Goal: Task Accomplishment & Management: Use online tool/utility

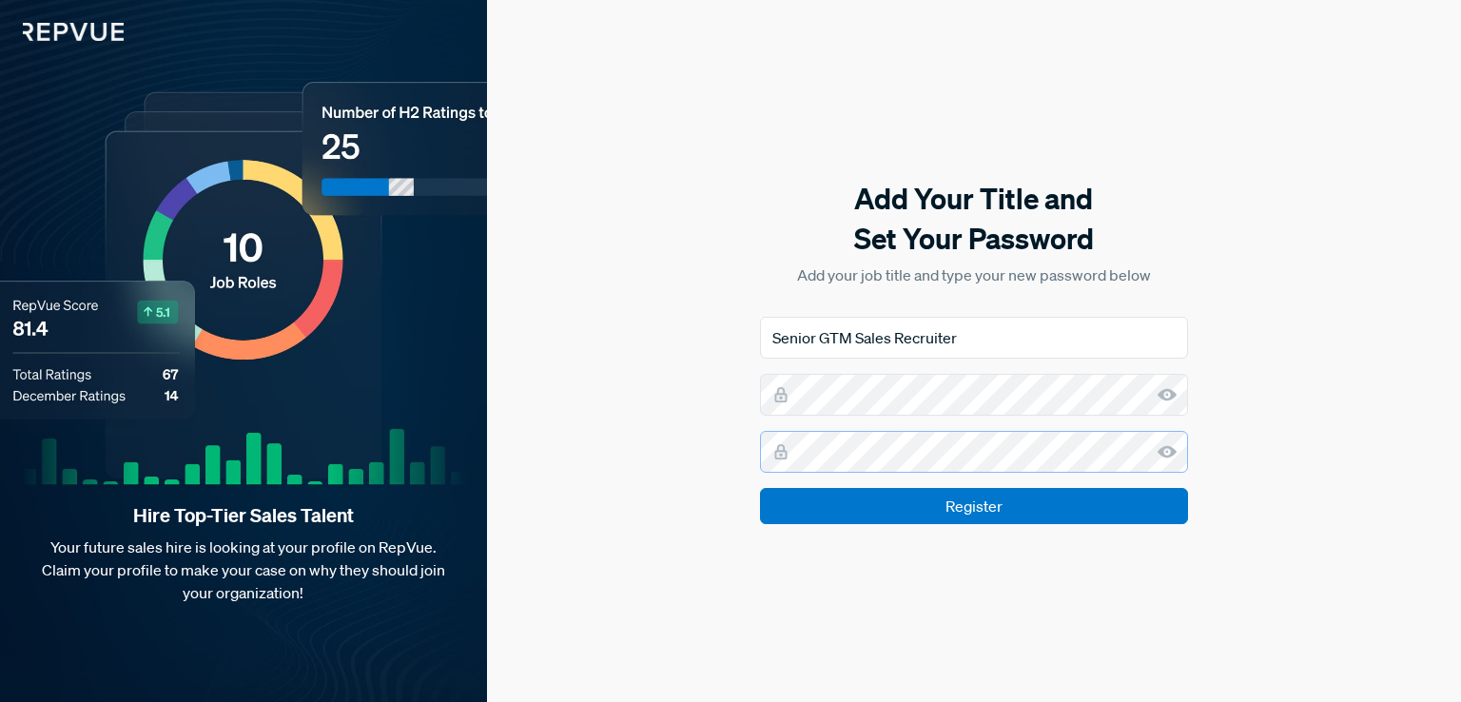
click at [760, 488] on input "Register" at bounding box center [974, 506] width 428 height 36
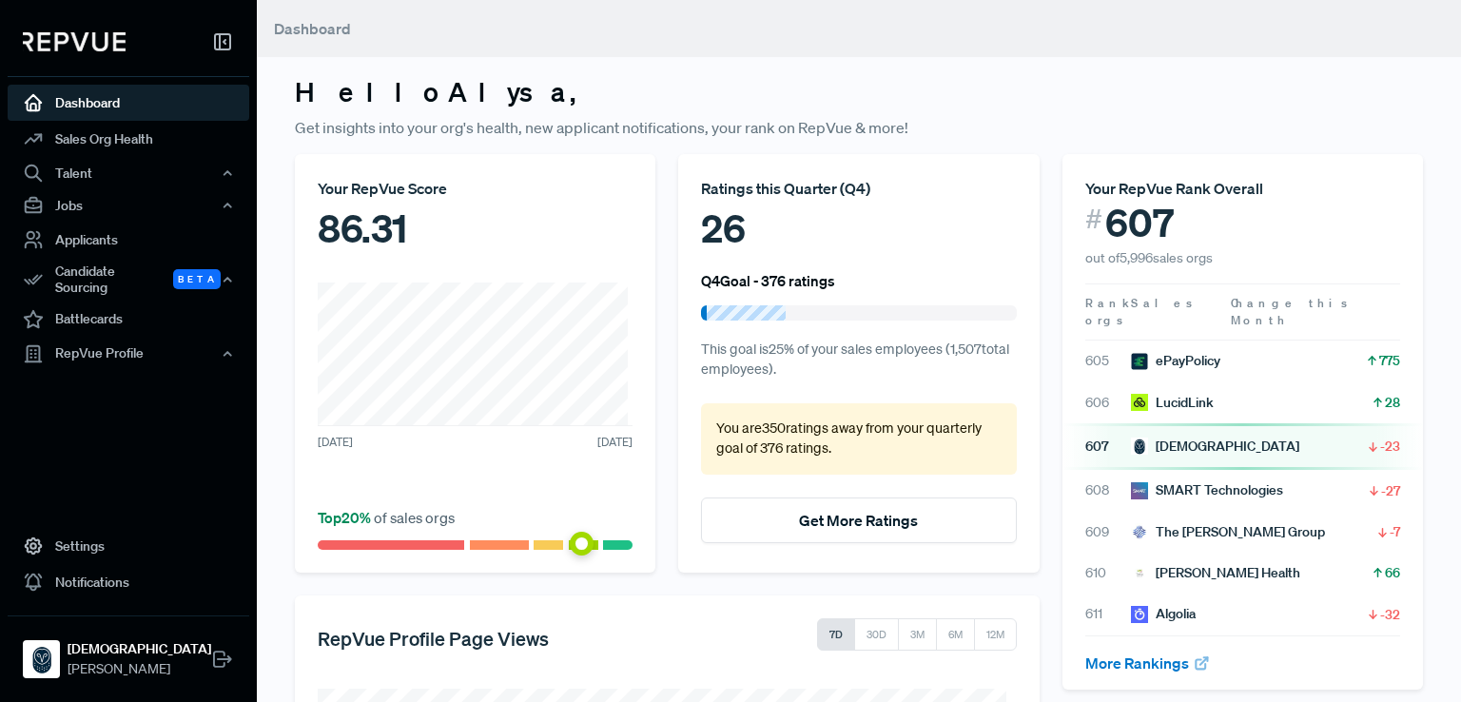
click at [777, 315] on div at bounding box center [746, 312] width 79 height 15
click at [123, 244] on link "Applicants" at bounding box center [129, 240] width 242 height 36
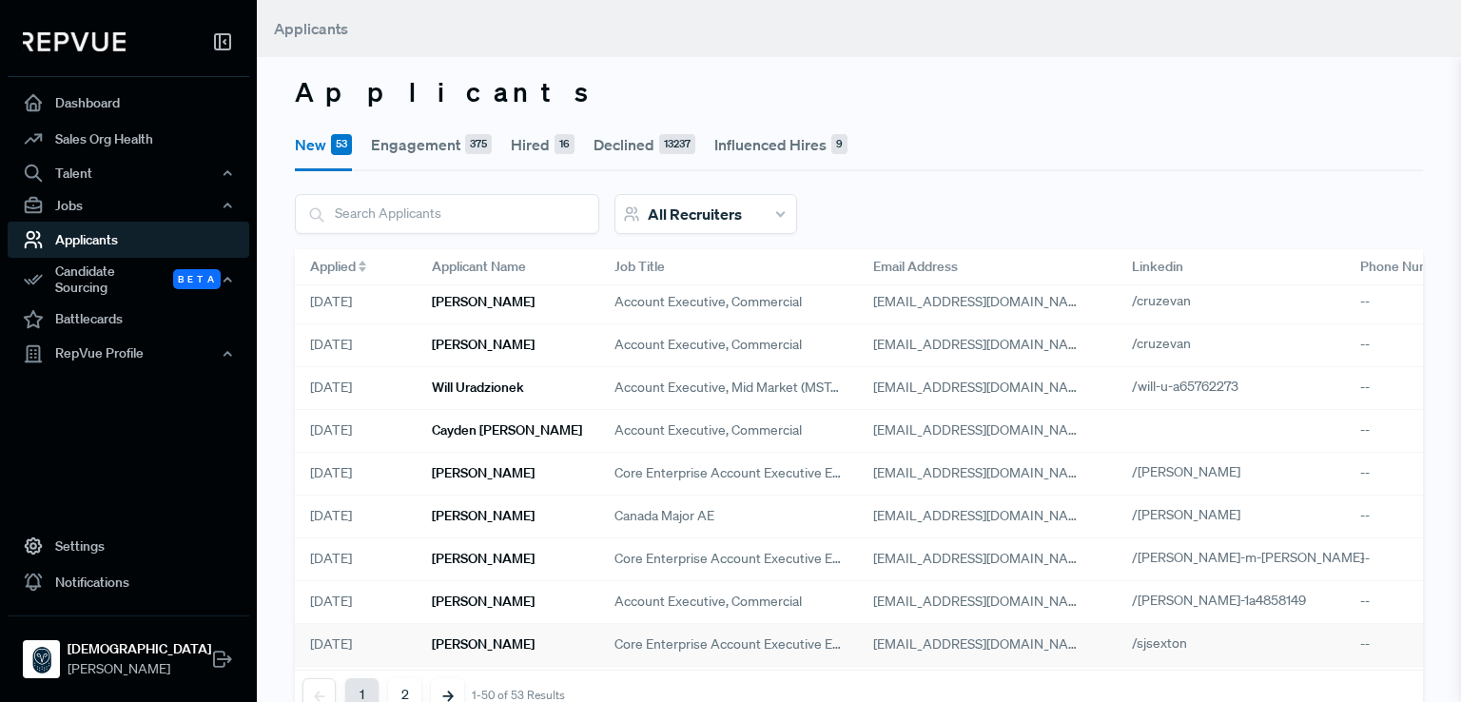
scroll to position [1414, 0]
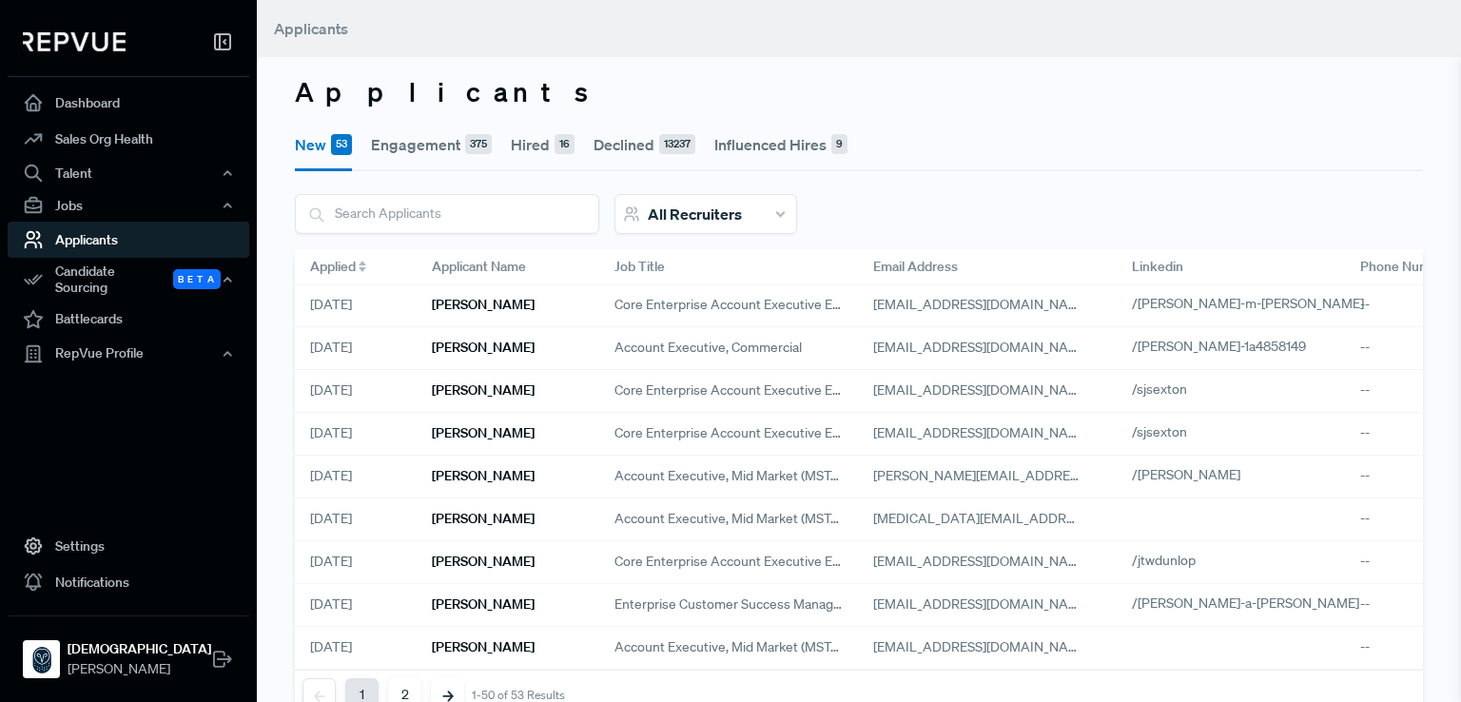
click at [768, 223] on div "All Recruiters" at bounding box center [705, 214] width 183 height 40
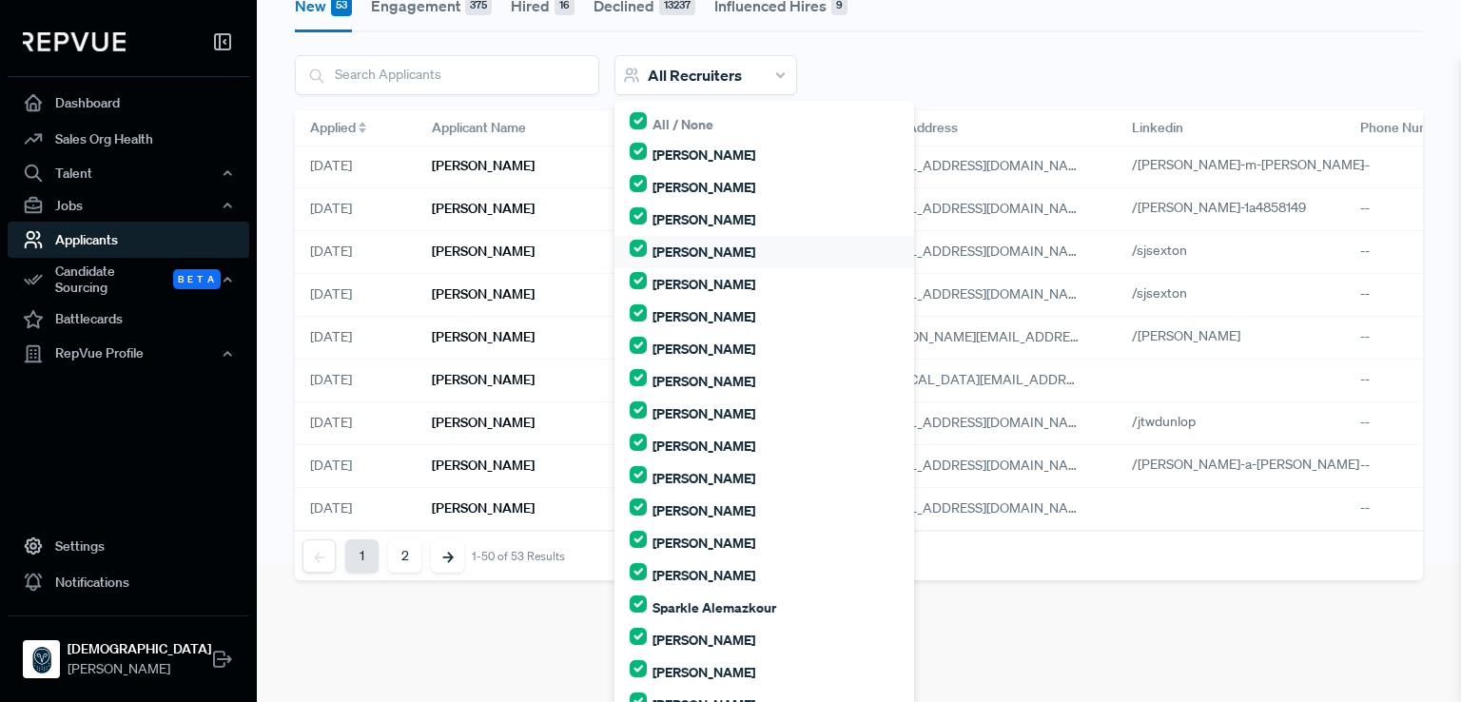
scroll to position [175, 0]
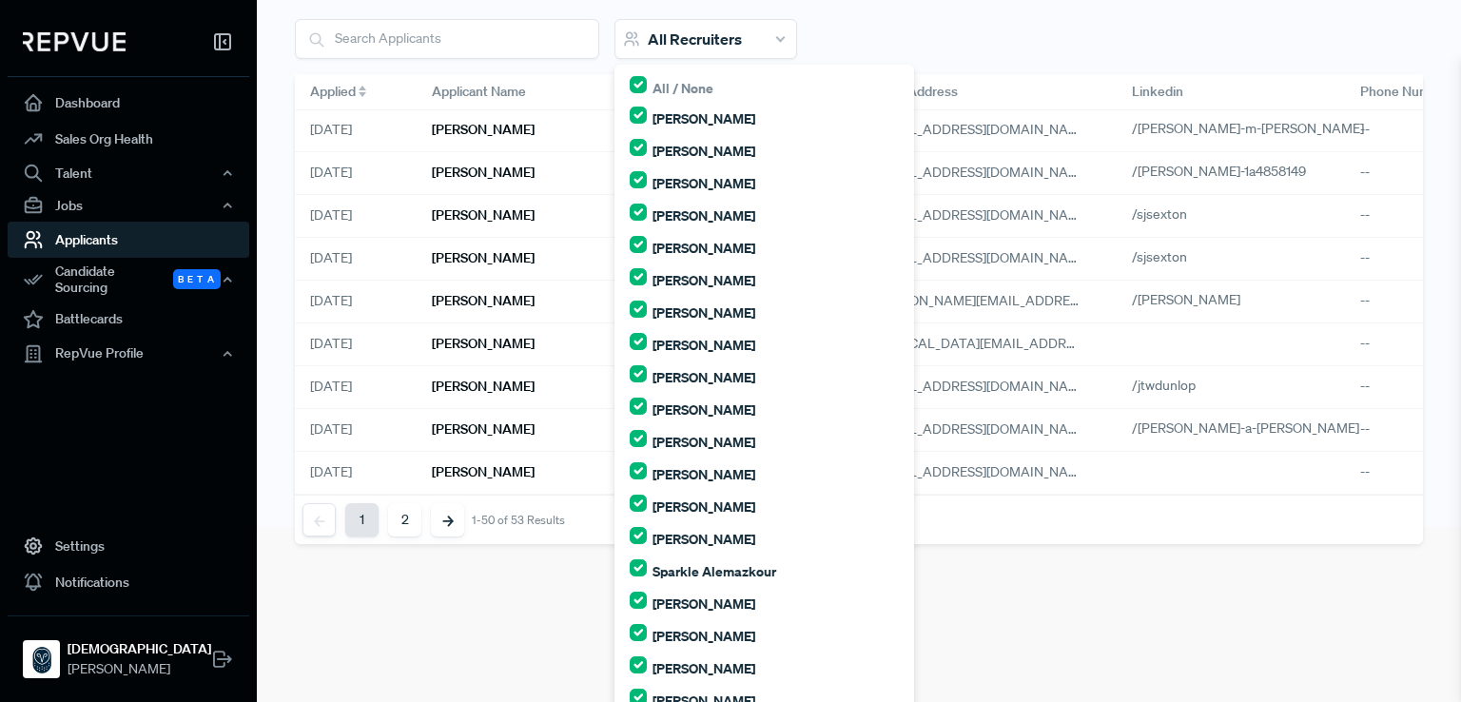
click at [1005, 45] on div "All Recruiters All / None [PERSON_NAME] de la [PERSON_NAME] [PERSON_NAME] [PERS…" at bounding box center [859, 46] width 1128 height 55
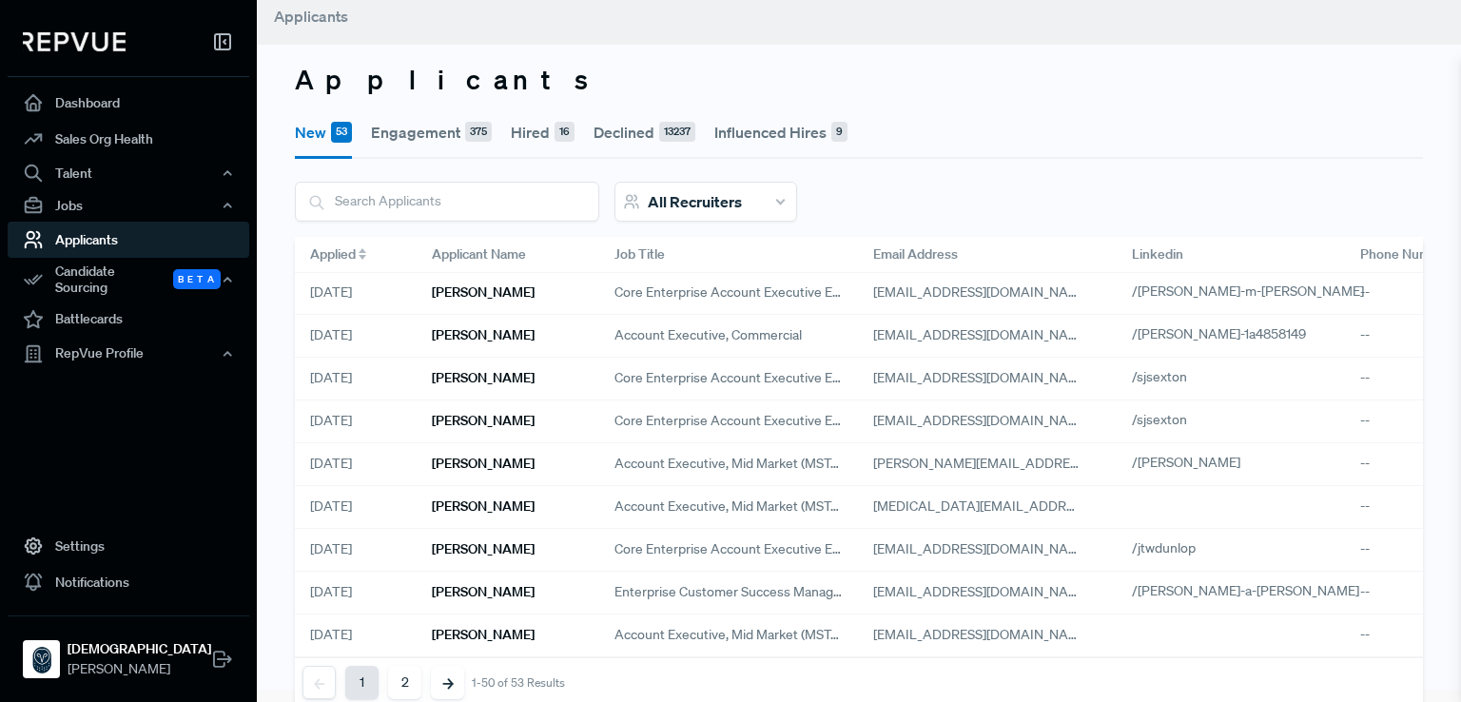
scroll to position [5, 0]
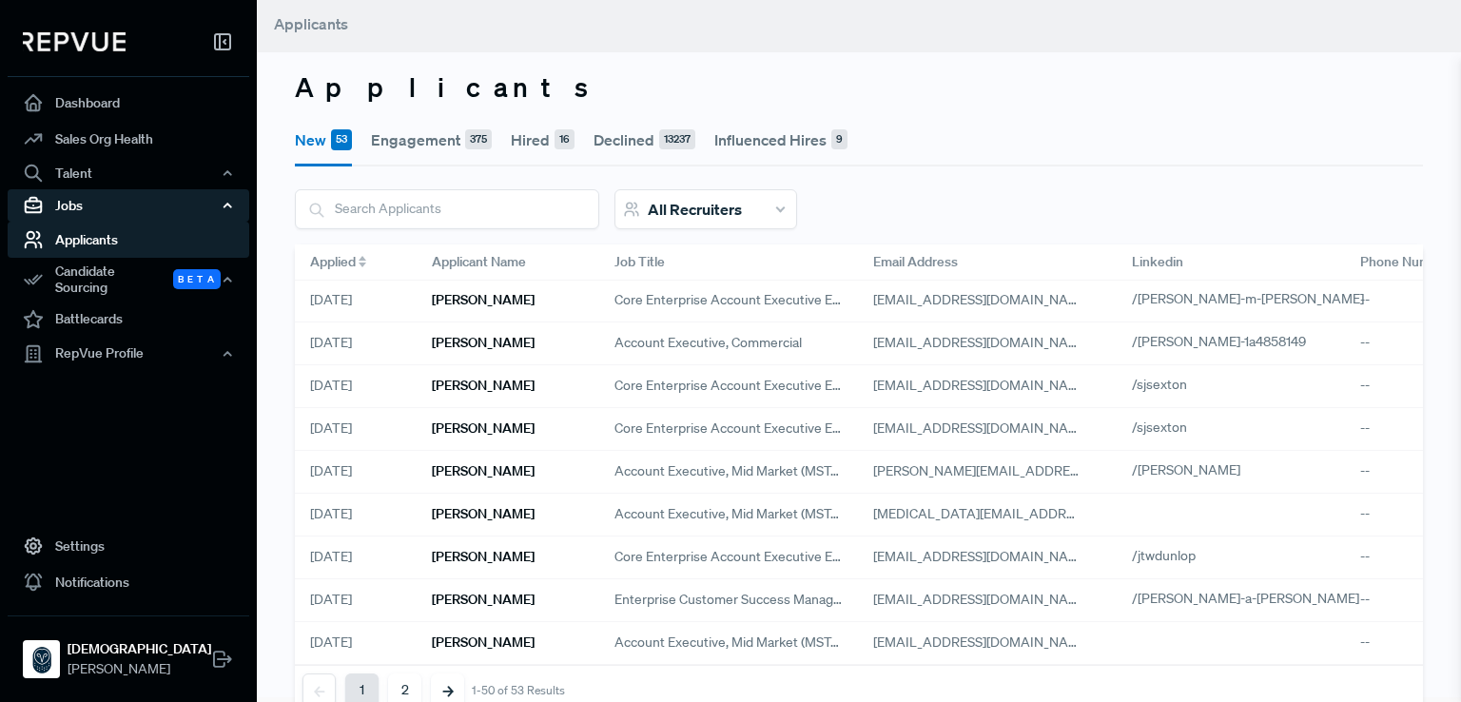
click at [89, 204] on div "Jobs" at bounding box center [129, 205] width 242 height 32
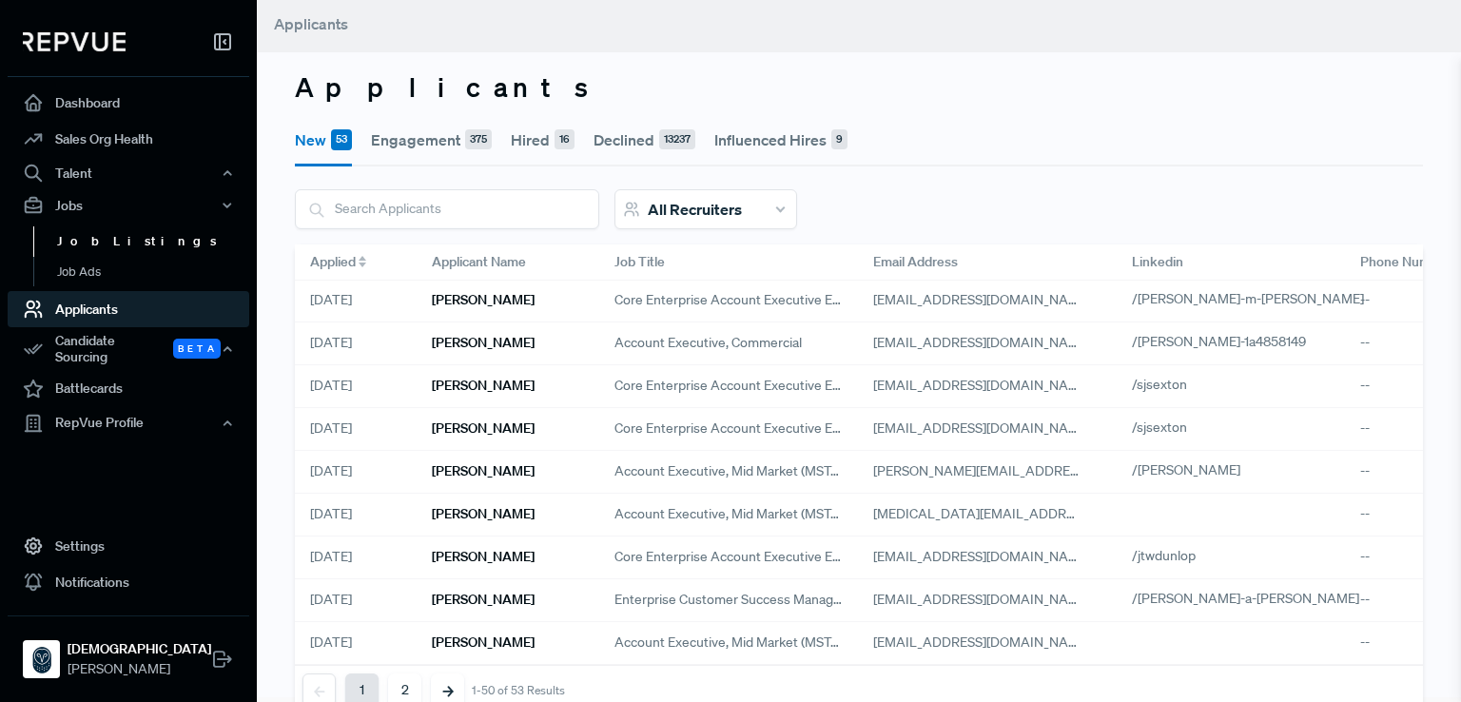
click at [100, 249] on link "Job Listings" at bounding box center [154, 241] width 242 height 30
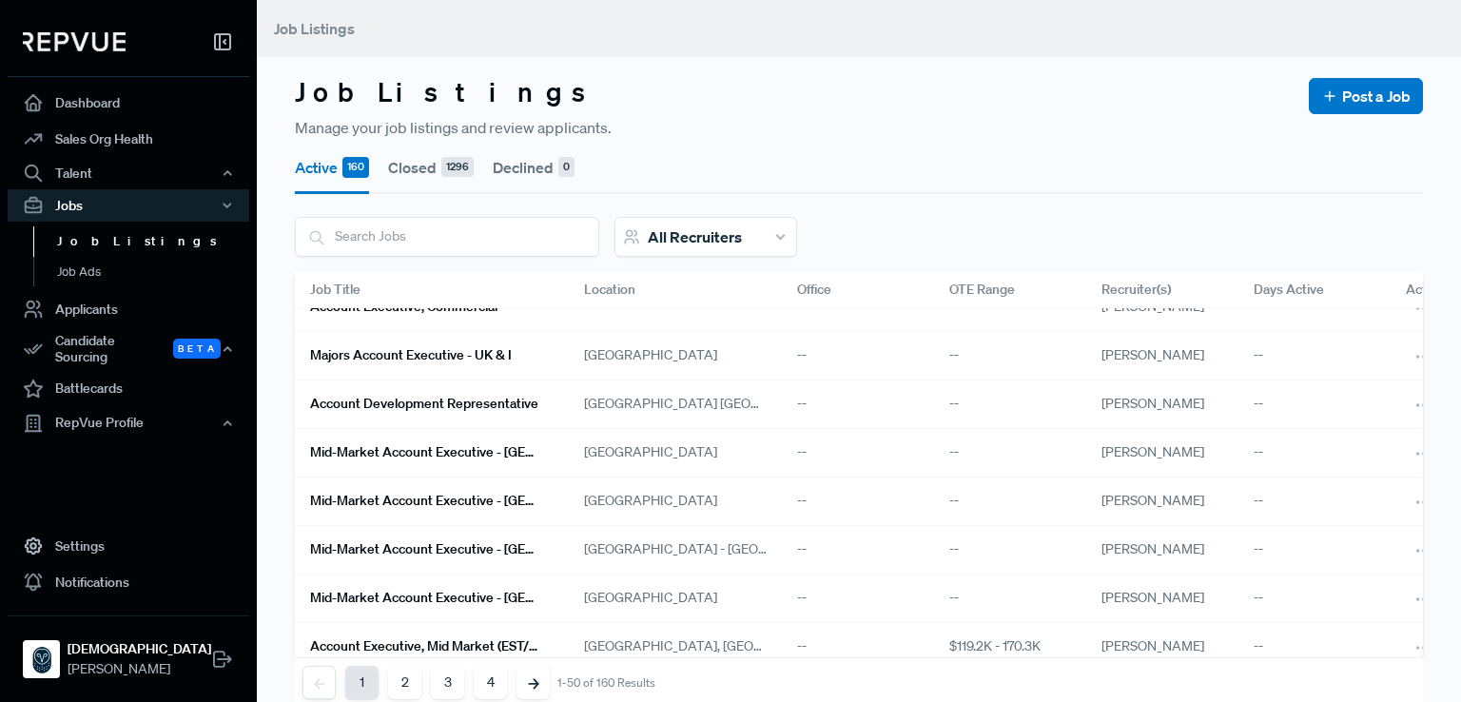
scroll to position [28, 0]
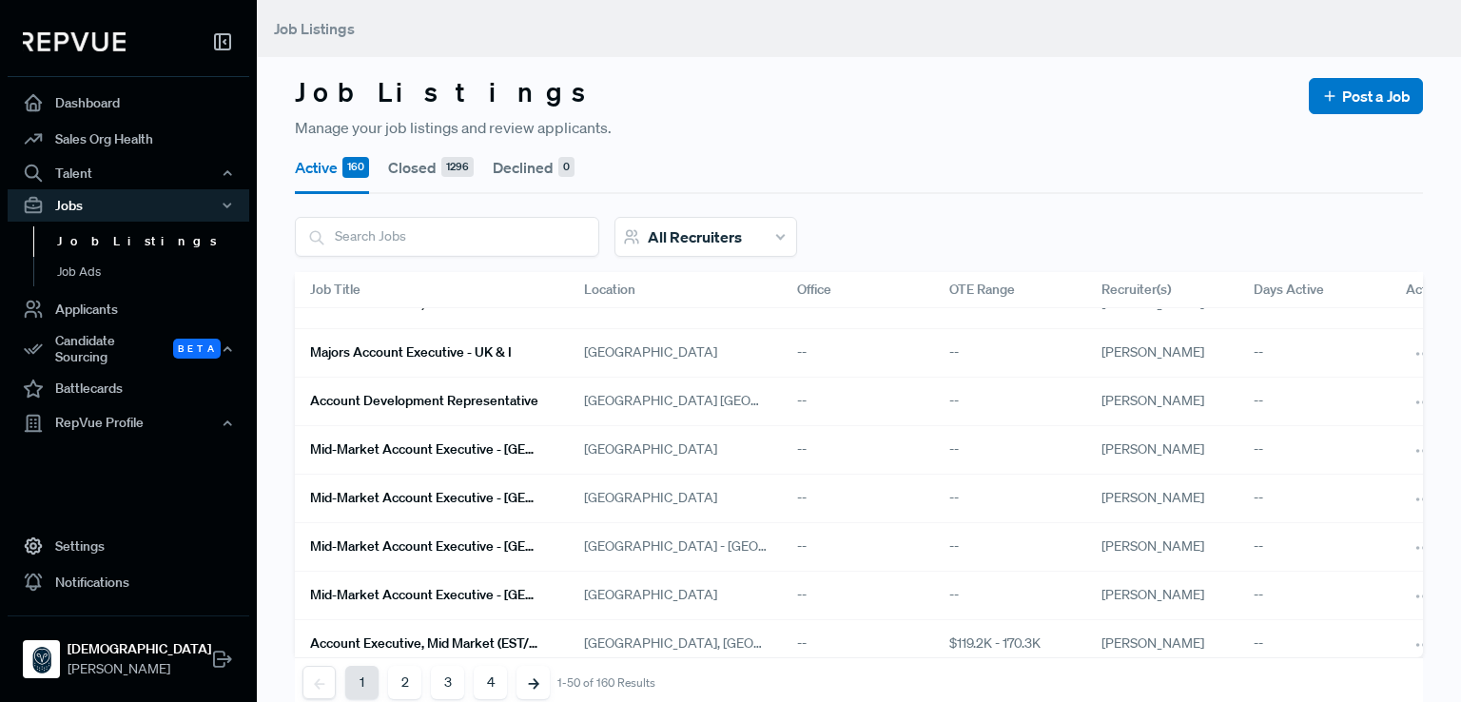
click at [422, 400] on h6 "Account Development Representative" at bounding box center [424, 401] width 228 height 16
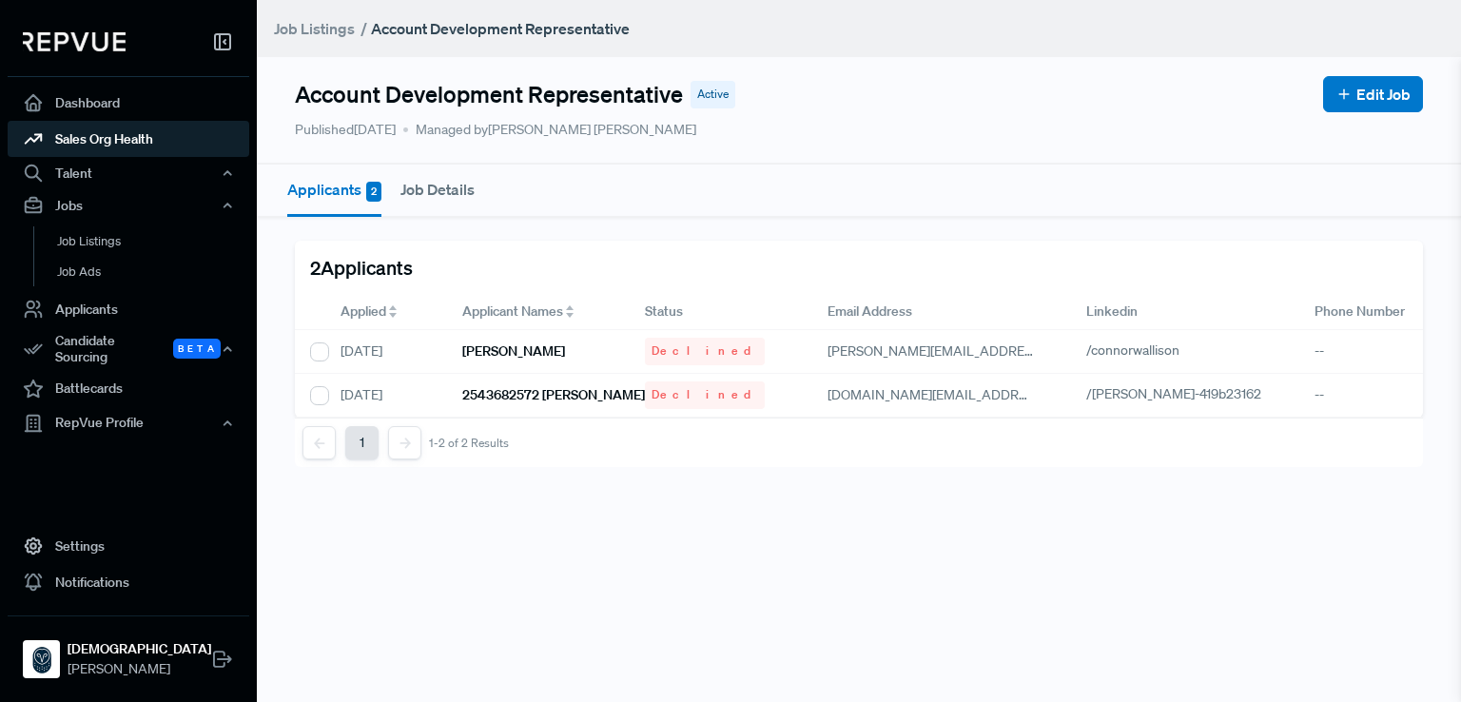
click at [95, 144] on link "Sales Org Health" at bounding box center [129, 139] width 242 height 36
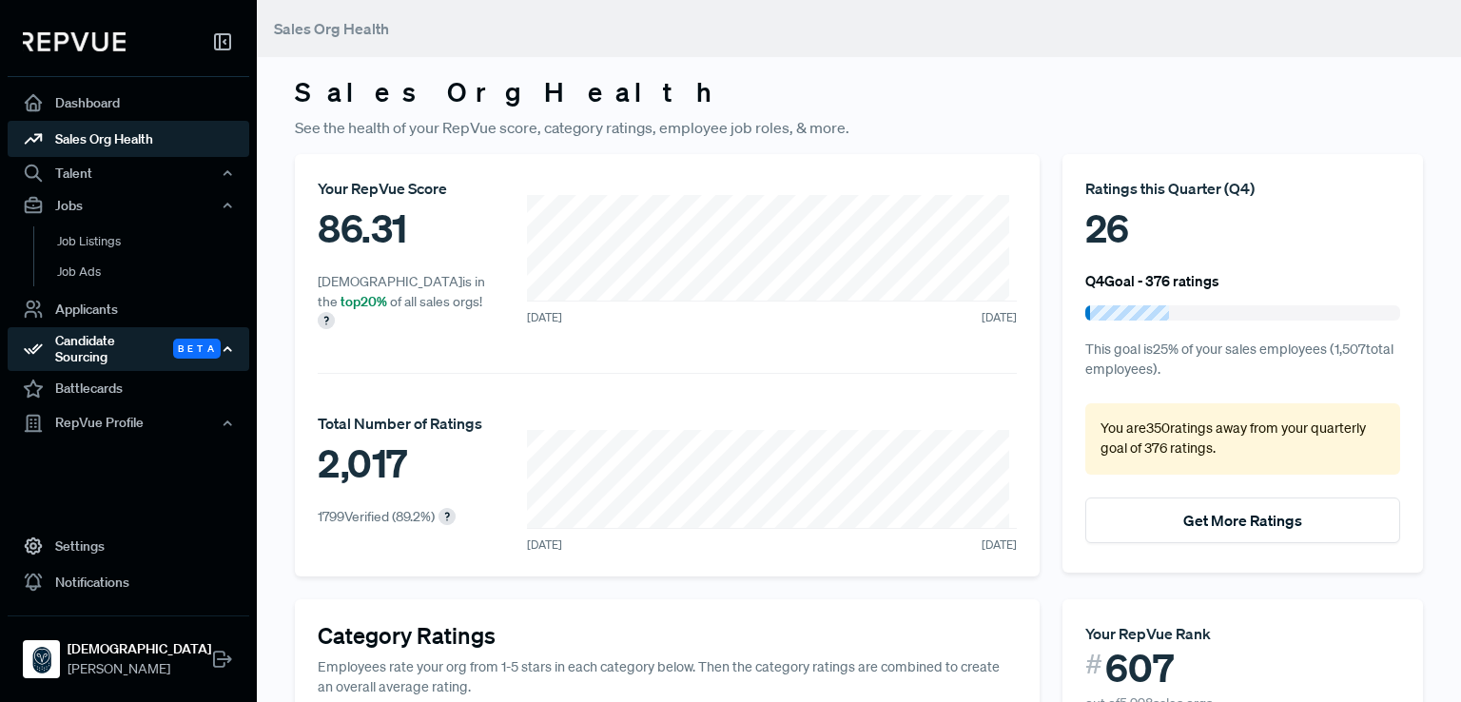
click at [141, 345] on div "Candidate Sourcing Beta" at bounding box center [129, 349] width 242 height 44
click at [142, 345] on div "Candidate Sourcing Beta" at bounding box center [129, 349] width 242 height 44
click at [128, 354] on div "Candidate Sourcing Beta" at bounding box center [129, 349] width 242 height 44
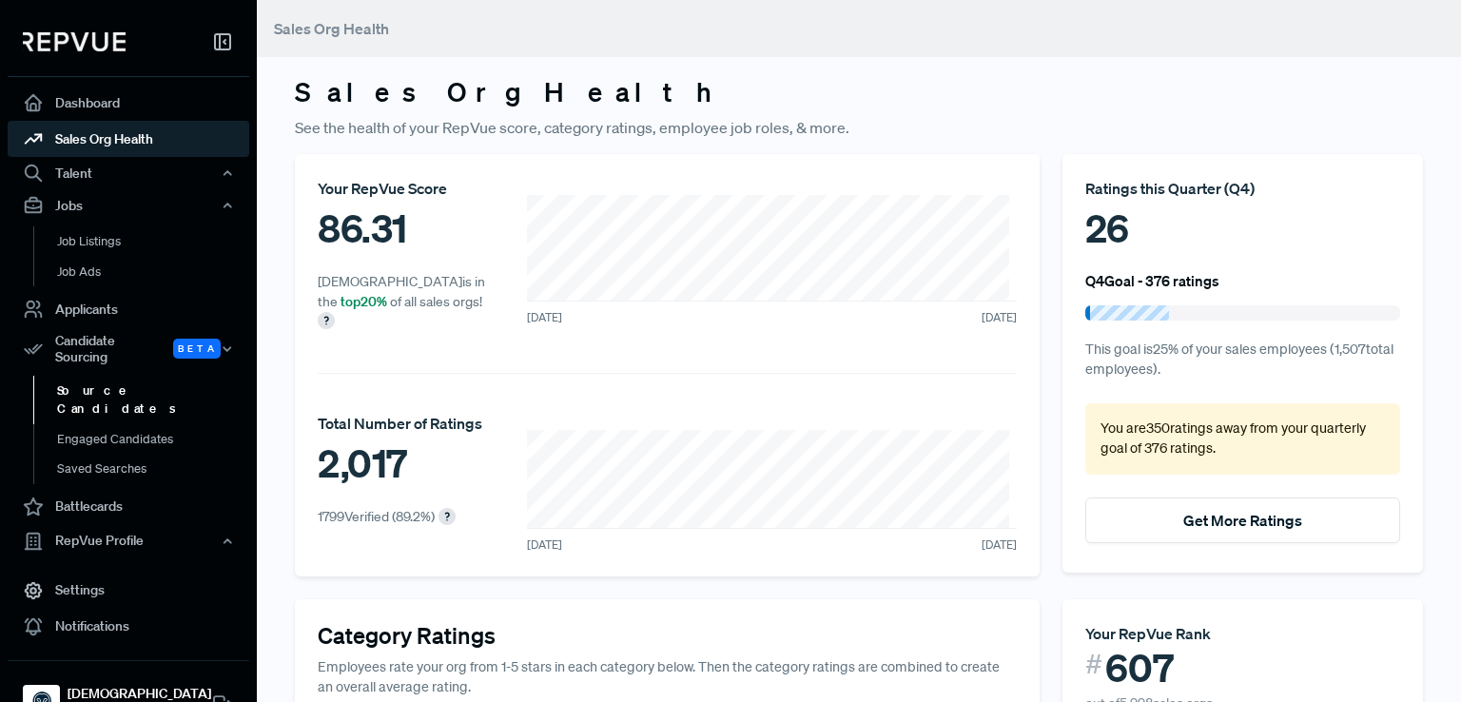
click at [165, 382] on link "Source Candidates" at bounding box center [154, 400] width 242 height 49
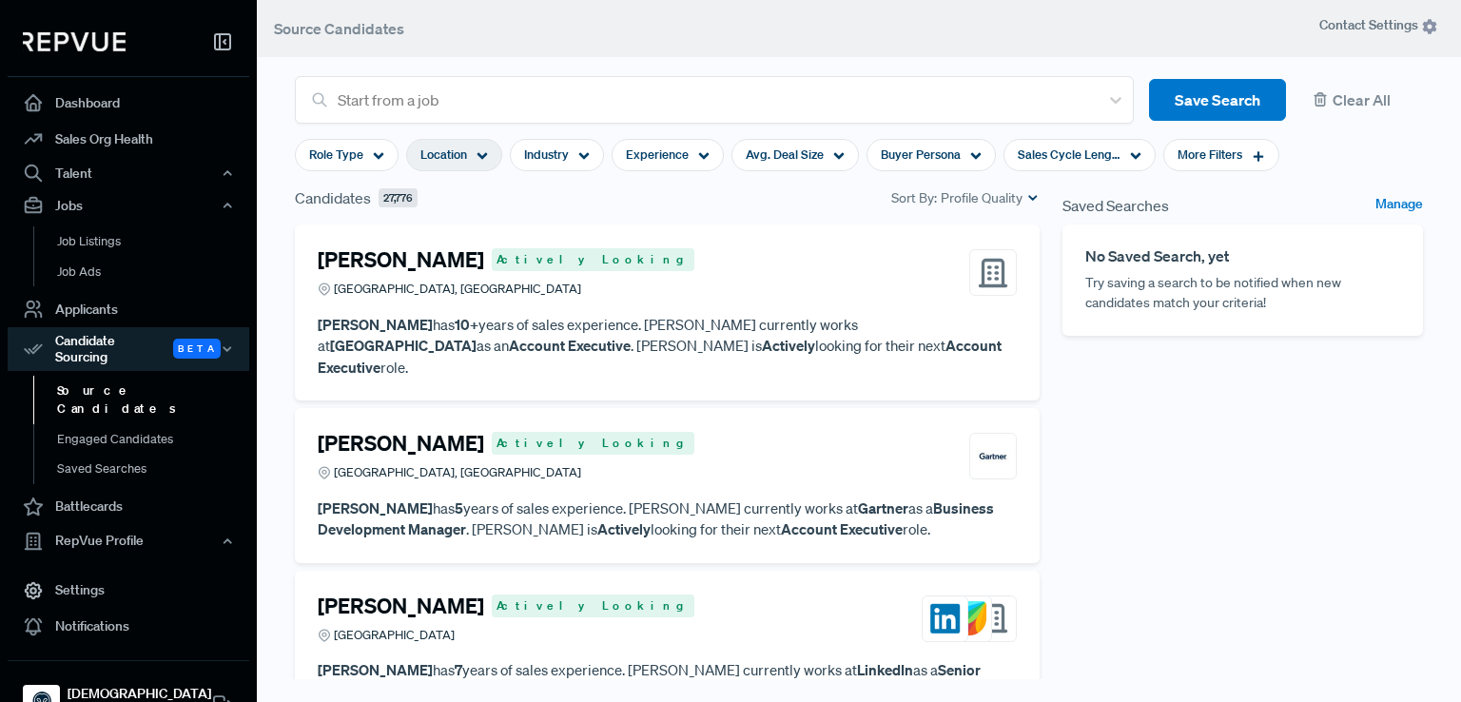
click at [452, 162] on span "Location" at bounding box center [443, 155] width 47 height 18
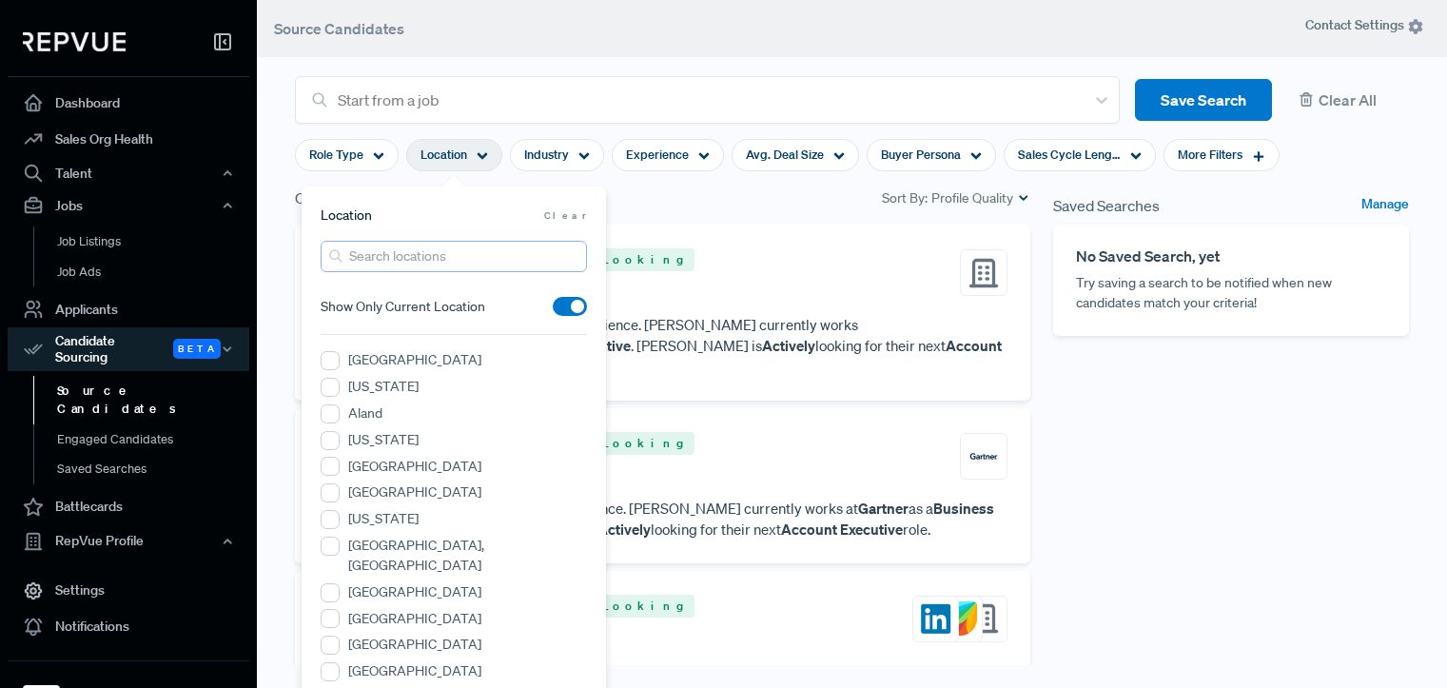
click at [421, 262] on input "search" at bounding box center [454, 256] width 266 height 31
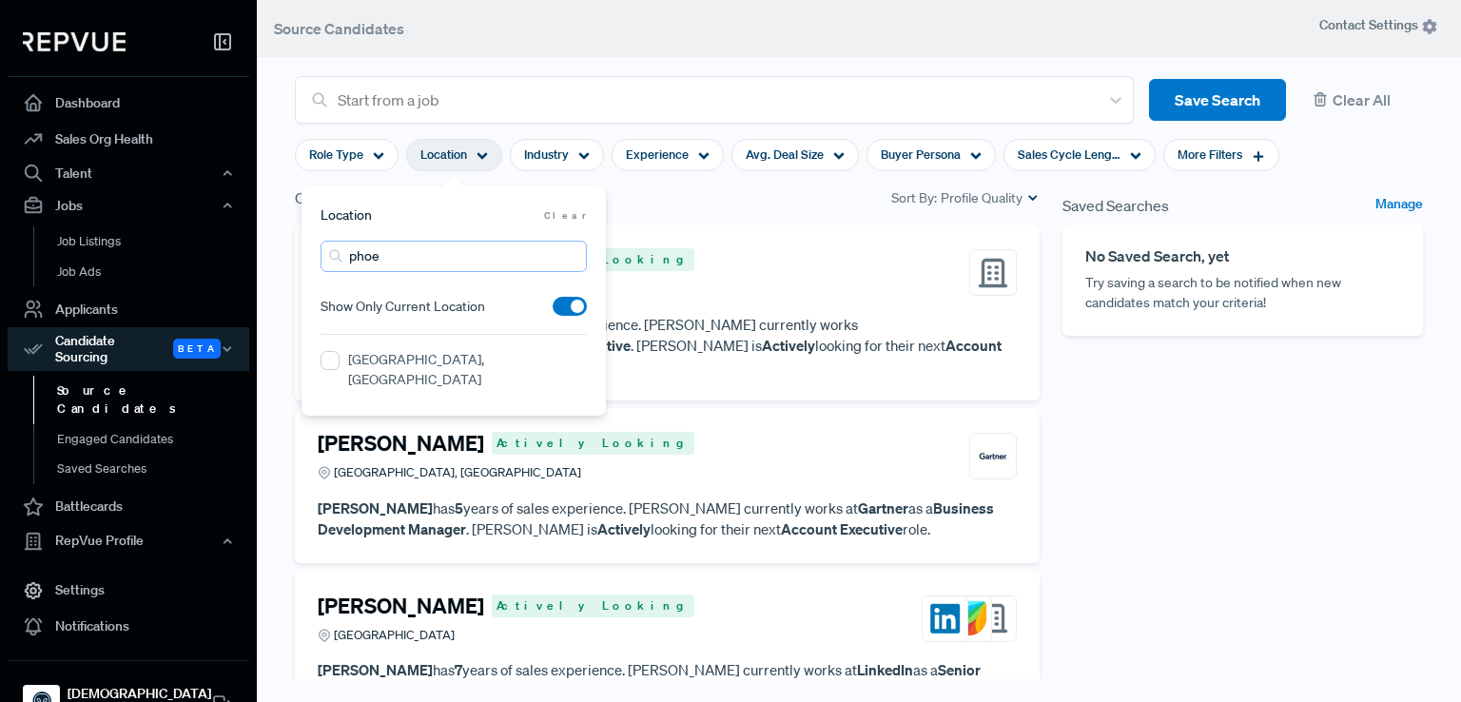
type input "phoe"
click at [378, 361] on label "[GEOGRAPHIC_DATA], [GEOGRAPHIC_DATA]" at bounding box center [467, 370] width 239 height 40
click at [340, 361] on AZ "[GEOGRAPHIC_DATA], [GEOGRAPHIC_DATA]" at bounding box center [330, 360] width 19 height 19
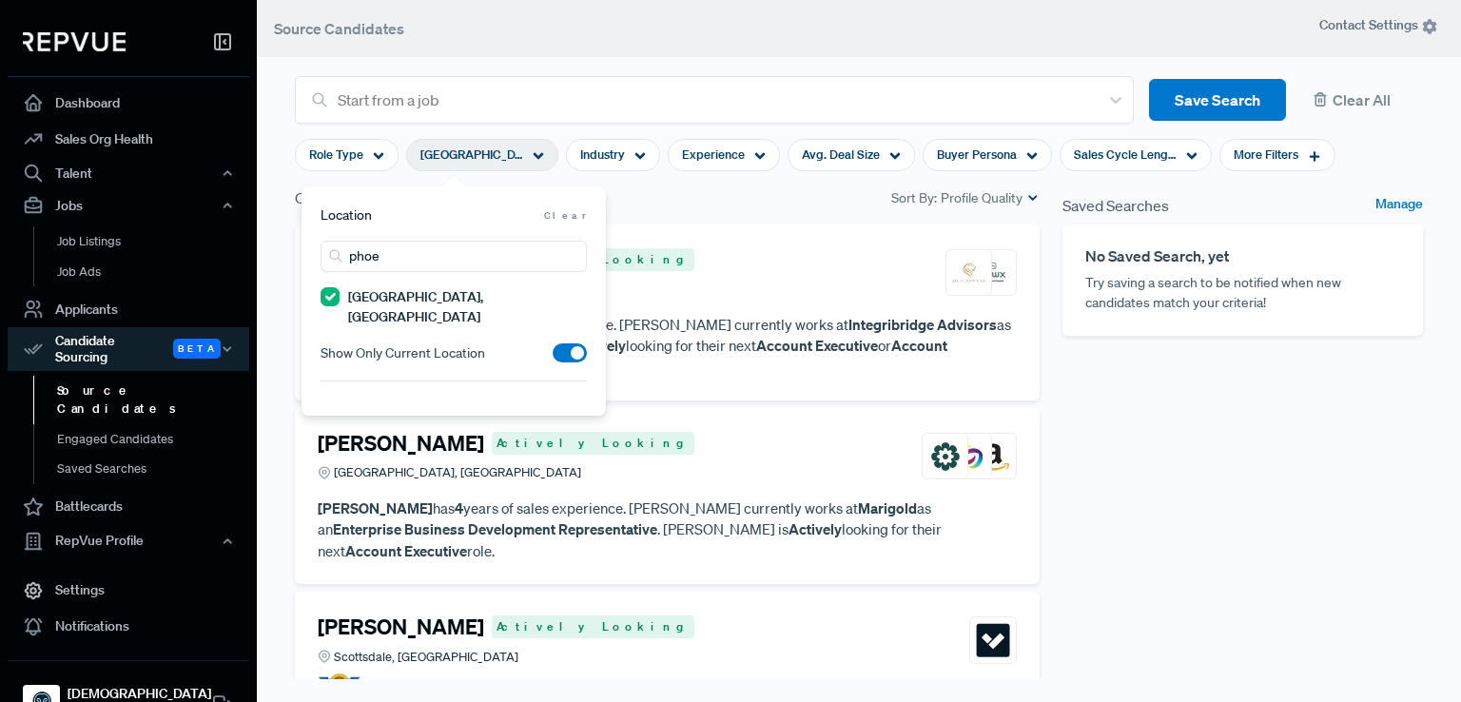
click at [1186, 427] on div "Saved Searches Manage No Saved Search, yet Try saving a search to be notified w…" at bounding box center [1242, 473] width 383 height 574
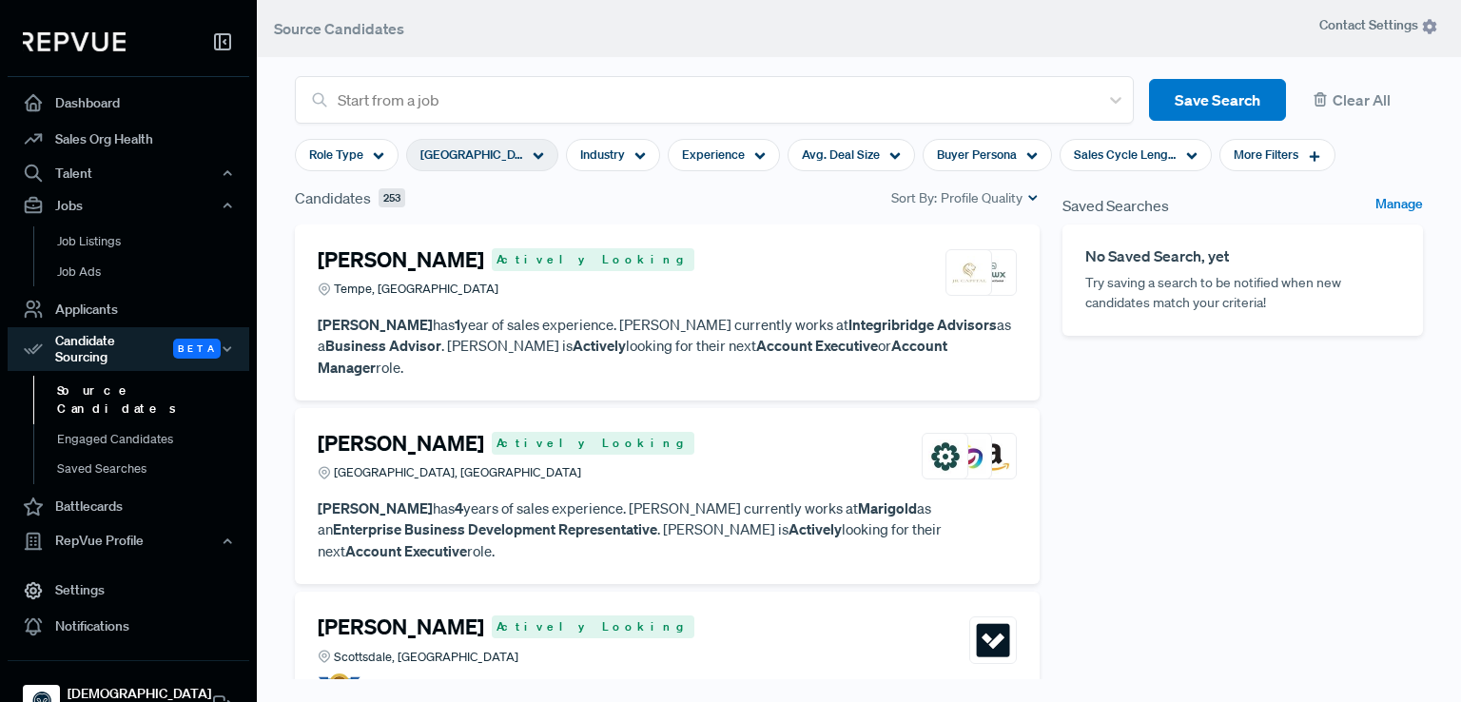
click at [355, 253] on h4 "[PERSON_NAME]" at bounding box center [401, 259] width 166 height 25
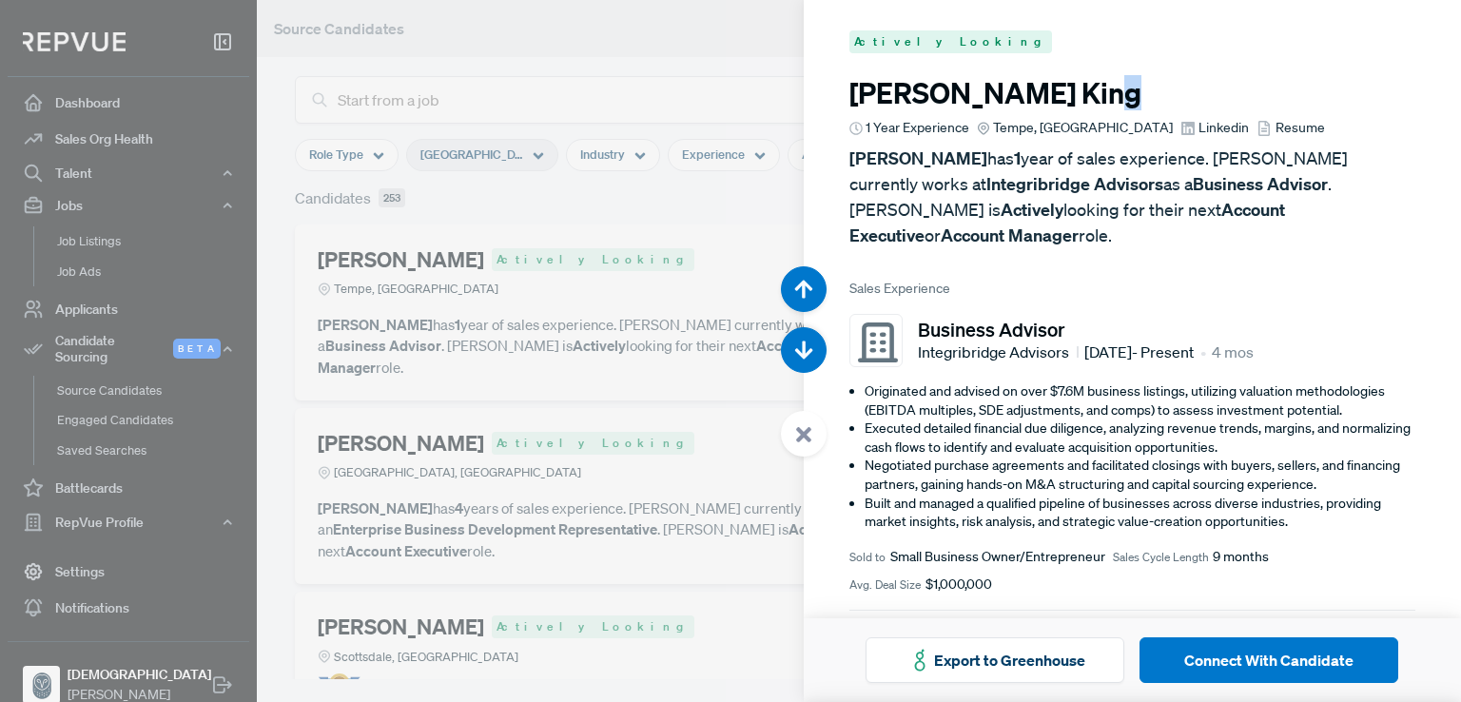
click at [982, 91] on h3 "[PERSON_NAME]" at bounding box center [1132, 93] width 566 height 34
click at [1199, 120] on span "Linkedin" at bounding box center [1224, 128] width 50 height 20
click at [804, 349] on use "button" at bounding box center [804, 350] width 18 height 18
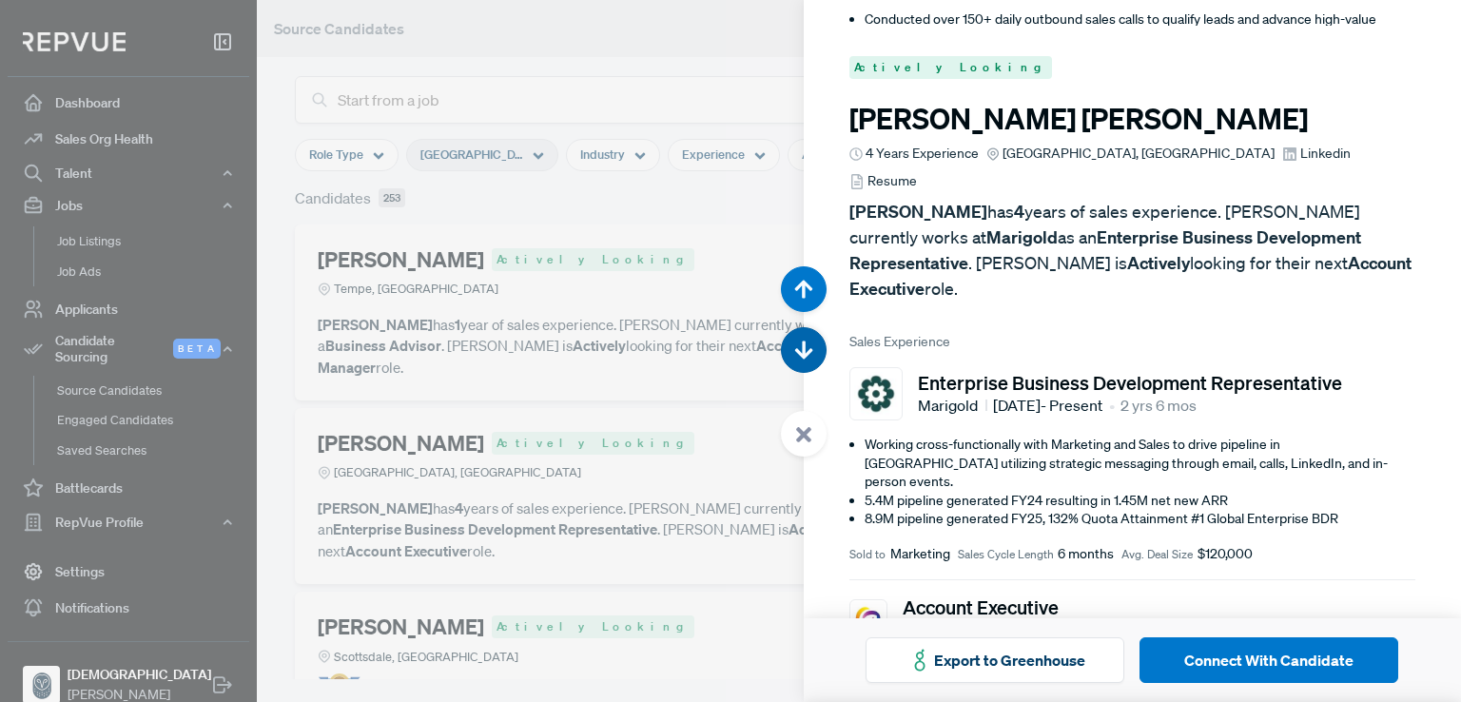
scroll to position [702, 0]
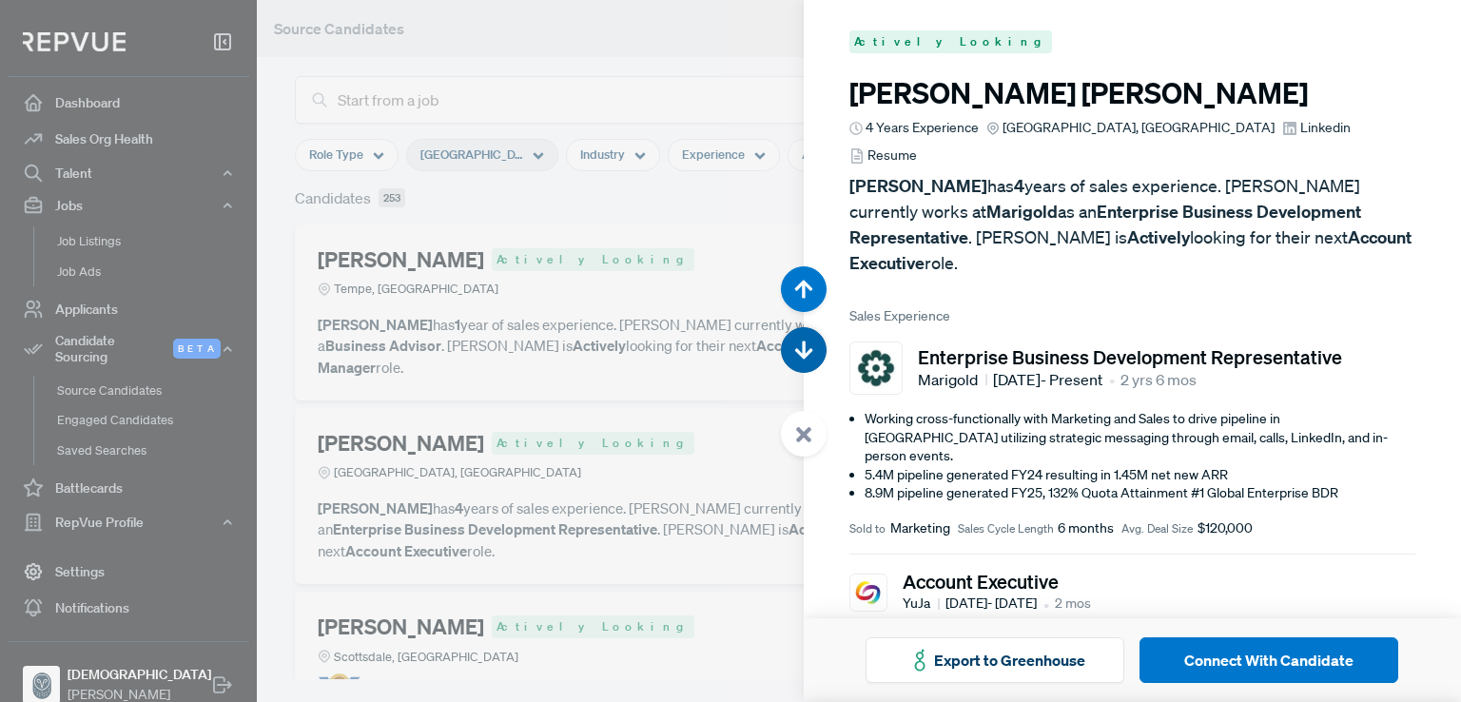
click at [809, 341] on icon "button" at bounding box center [803, 350] width 19 height 19
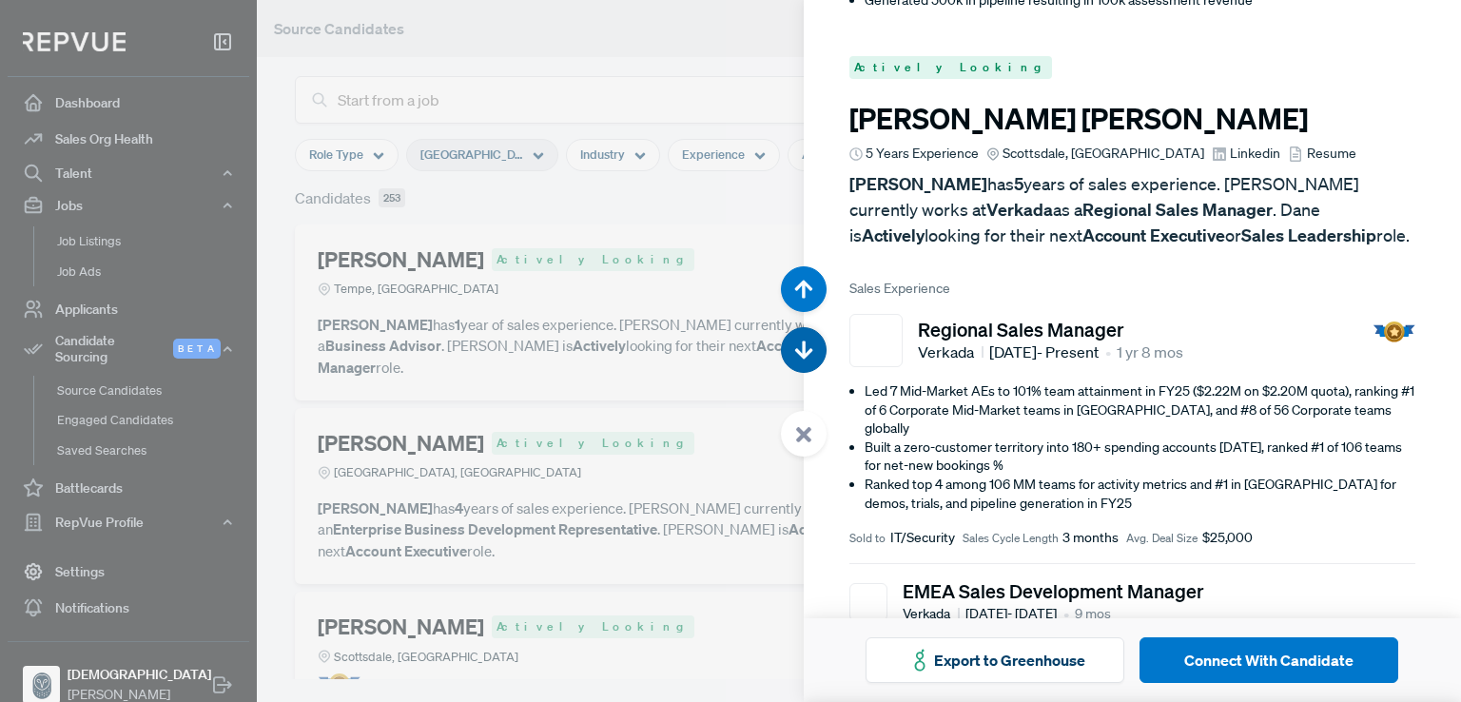
scroll to position [1404, 0]
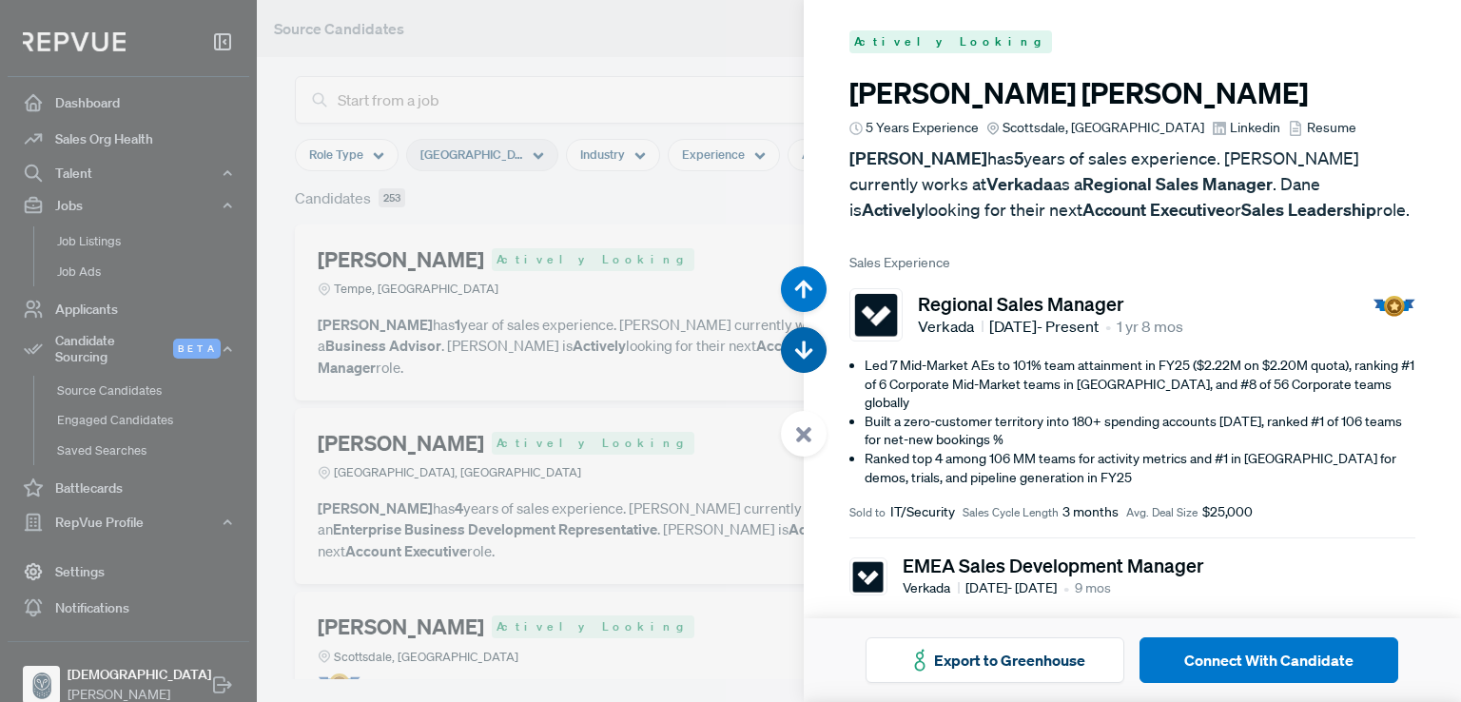
click at [809, 341] on icon "button" at bounding box center [803, 350] width 19 height 19
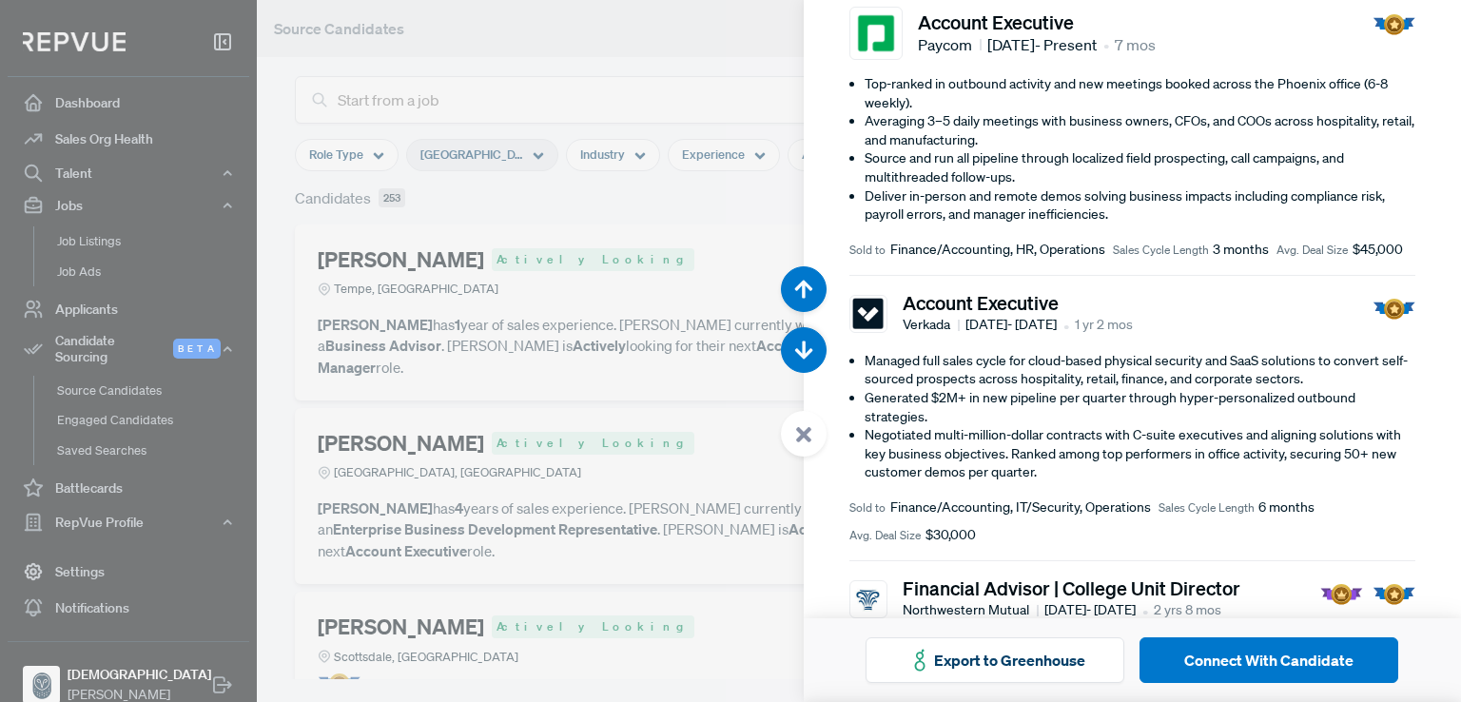
scroll to position [329, 0]
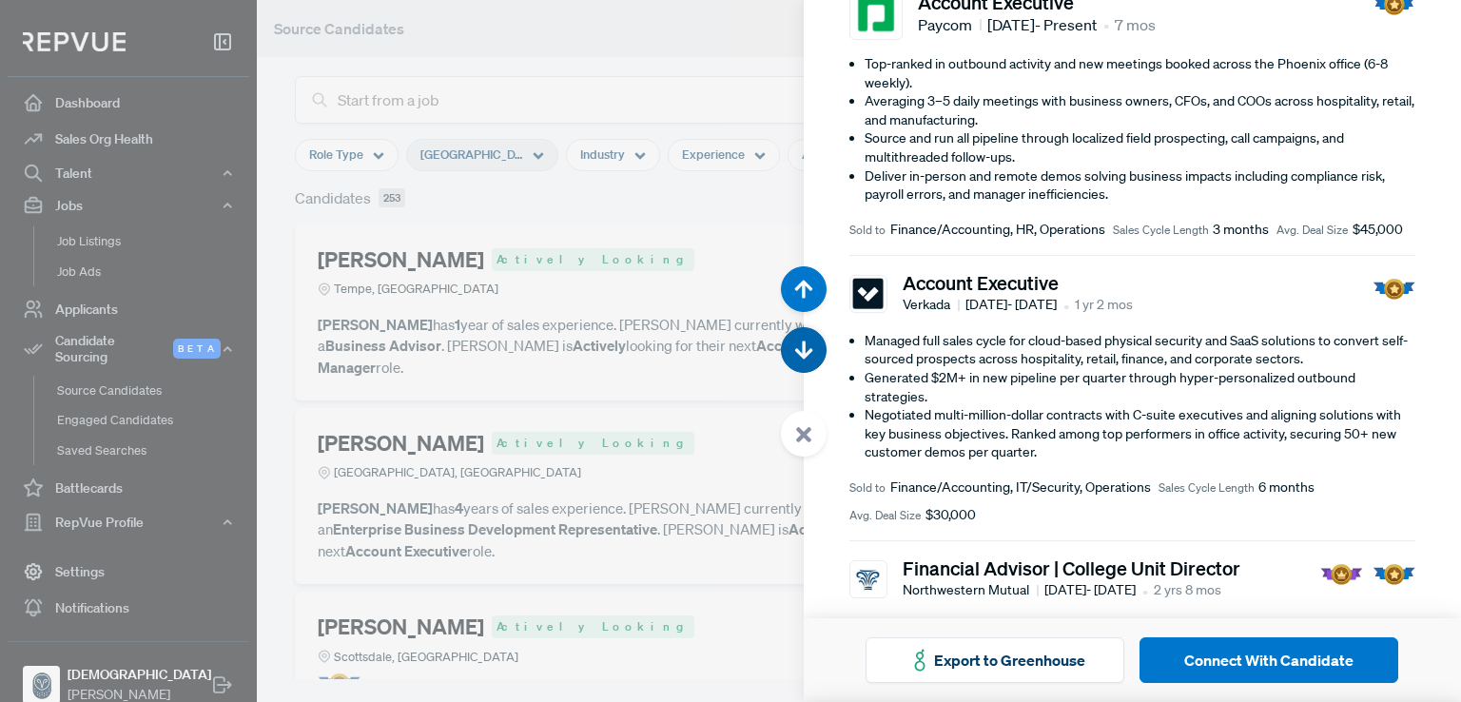
click at [814, 352] on button "button" at bounding box center [804, 350] width 46 height 46
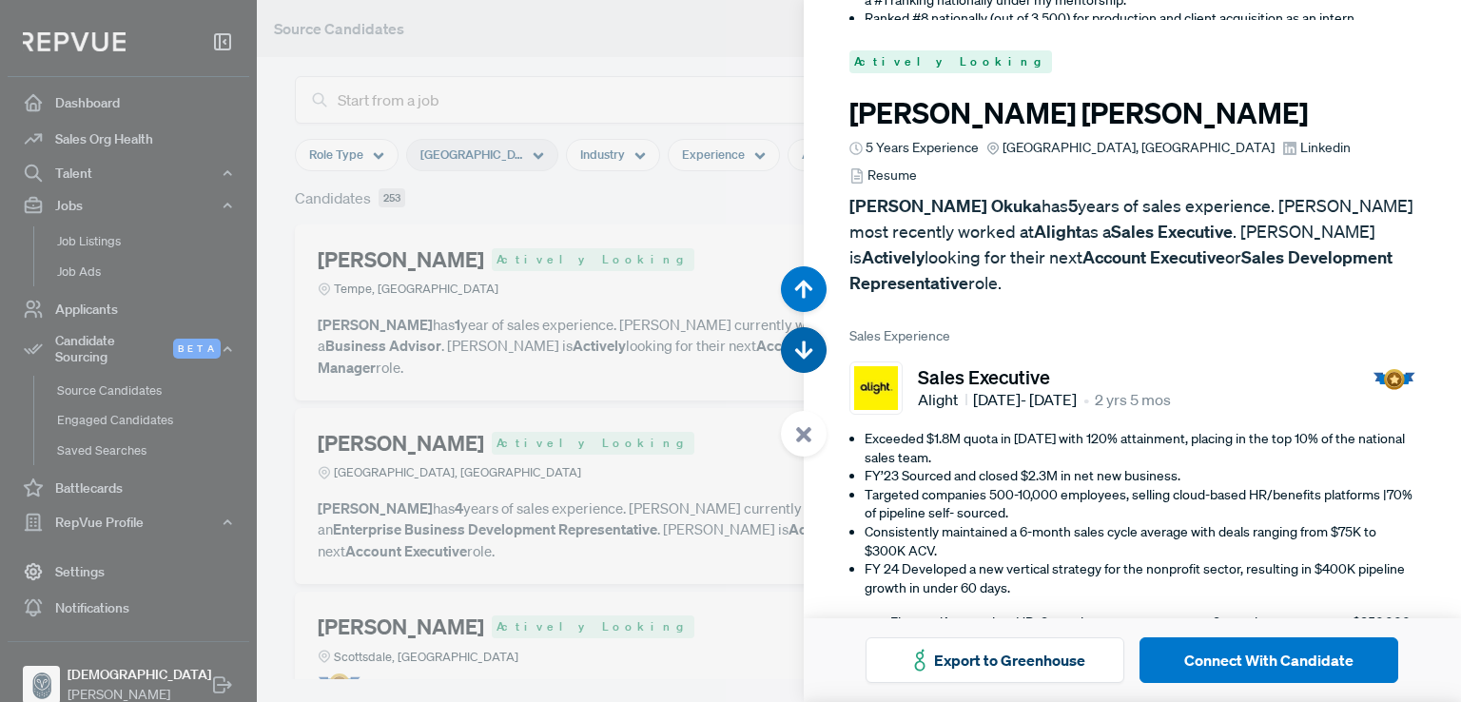
scroll to position [2808, 0]
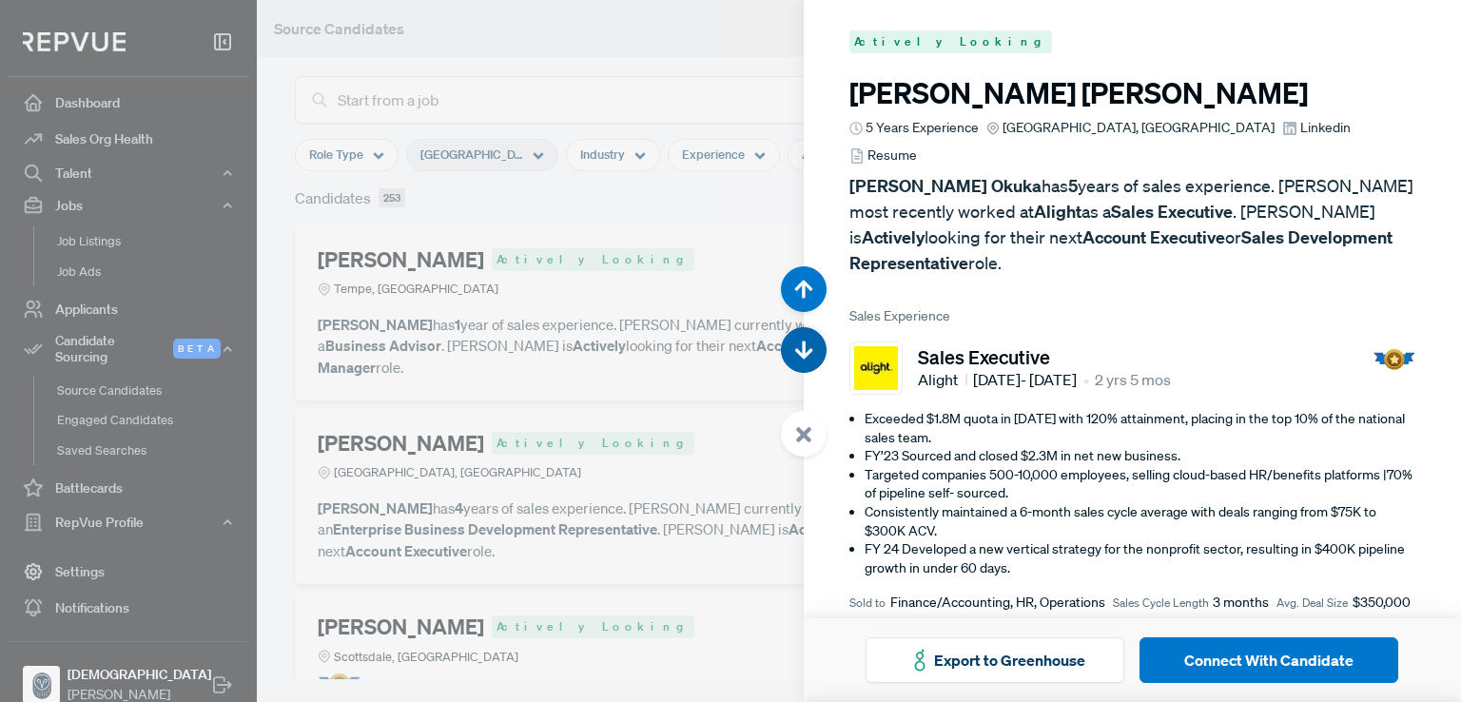
click at [814, 352] on button "button" at bounding box center [804, 350] width 46 height 46
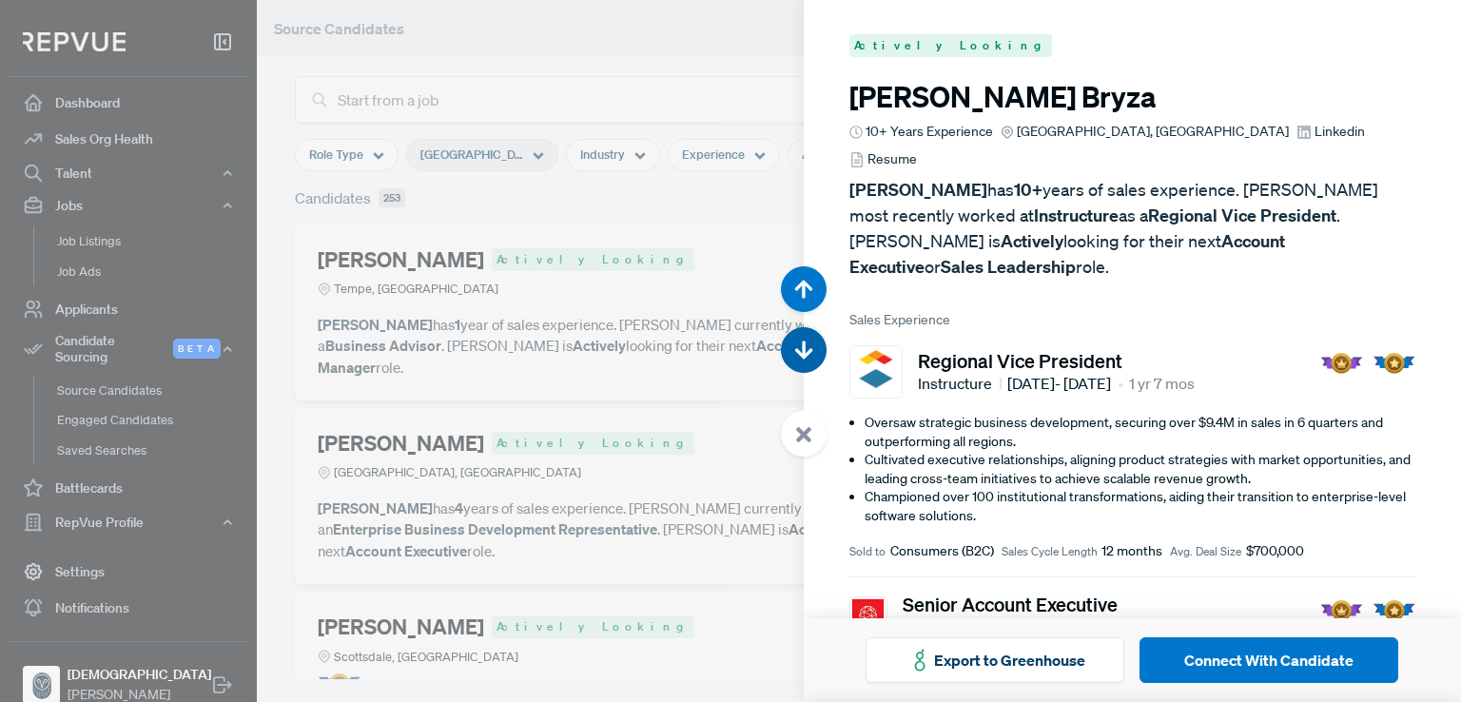
scroll to position [3510, 0]
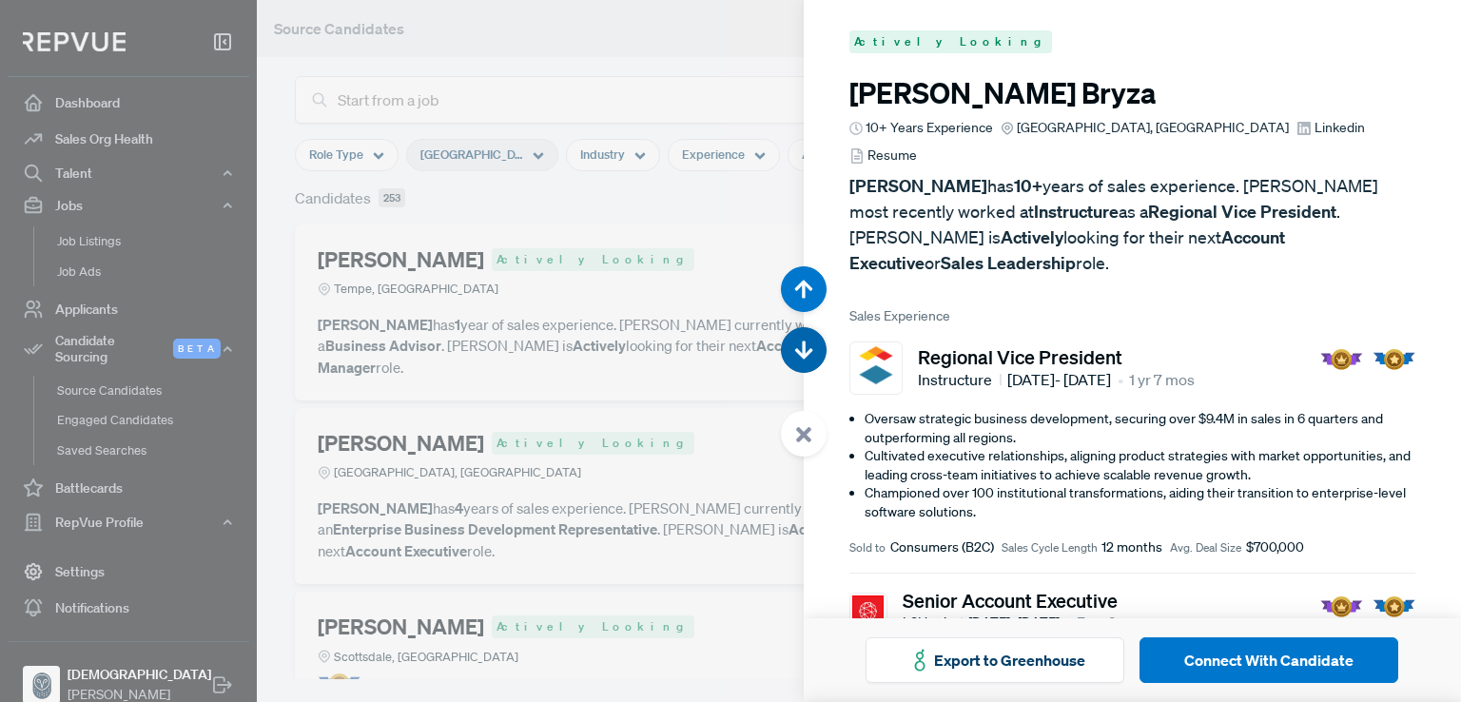
click at [814, 352] on button "button" at bounding box center [804, 350] width 46 height 46
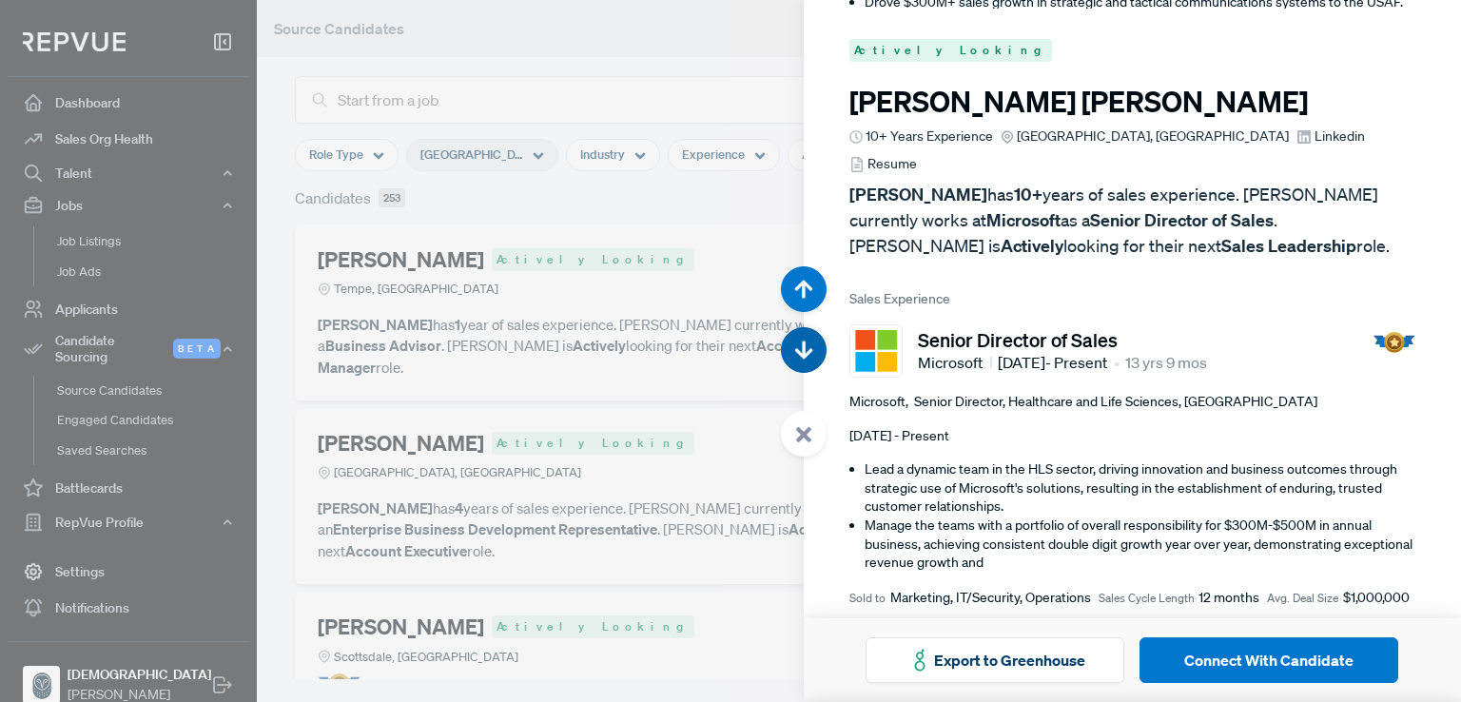
scroll to position [4212, 0]
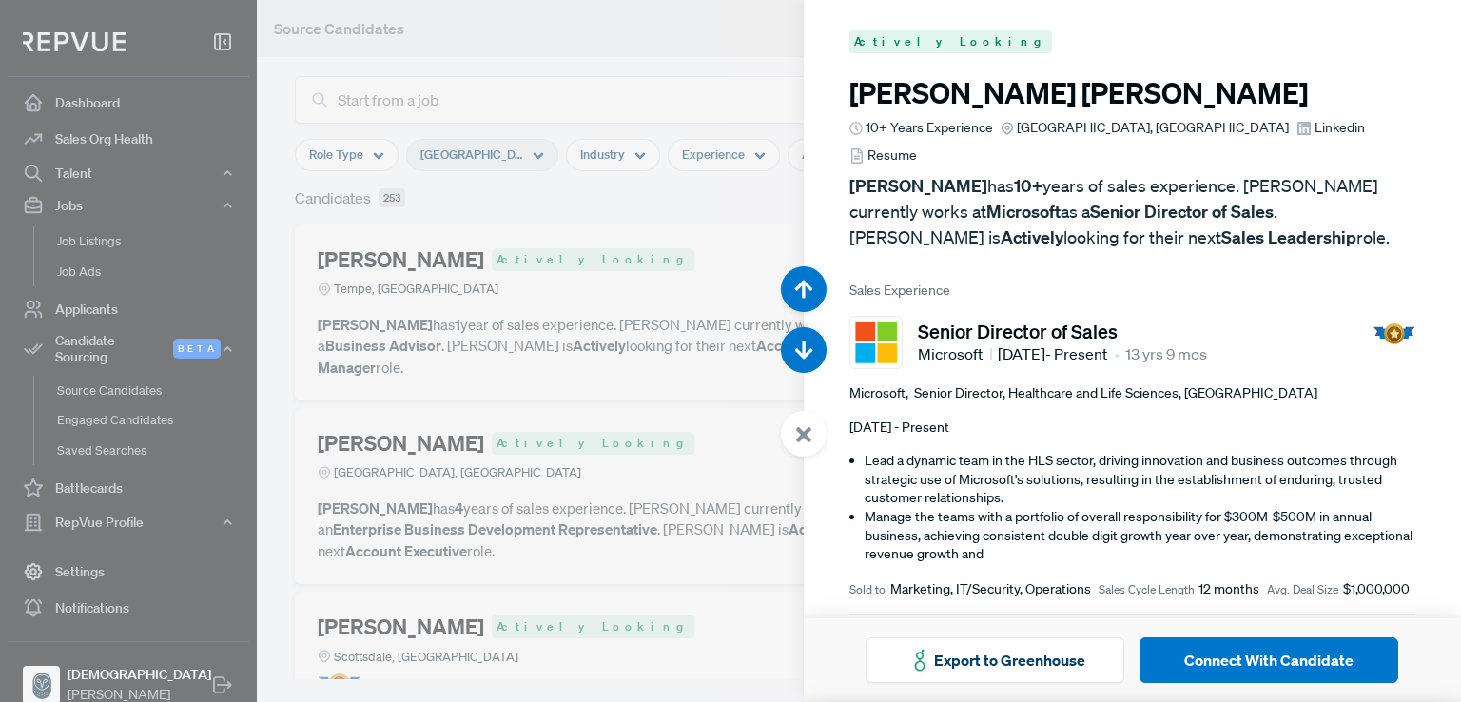
click at [654, 162] on div at bounding box center [730, 351] width 1461 height 702
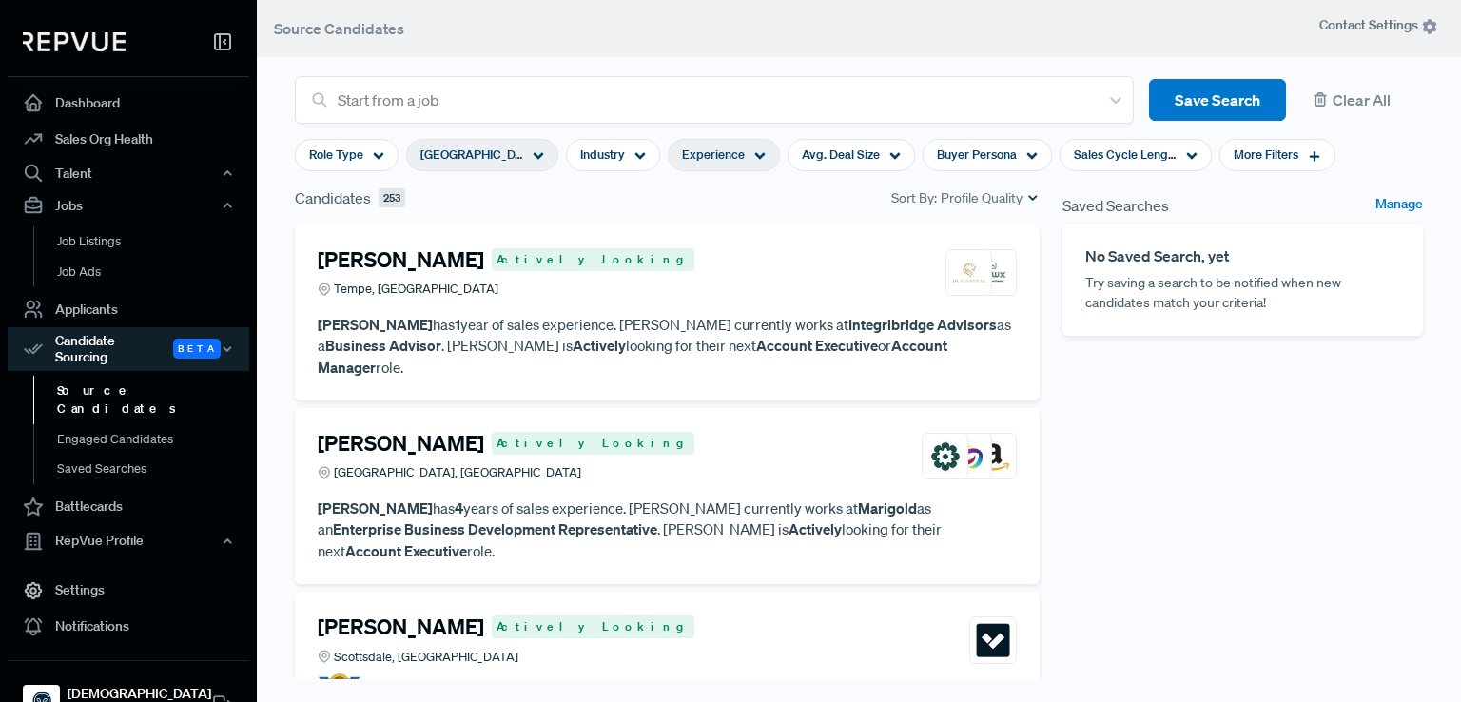
click at [710, 149] on span "Experience" at bounding box center [713, 155] width 63 height 18
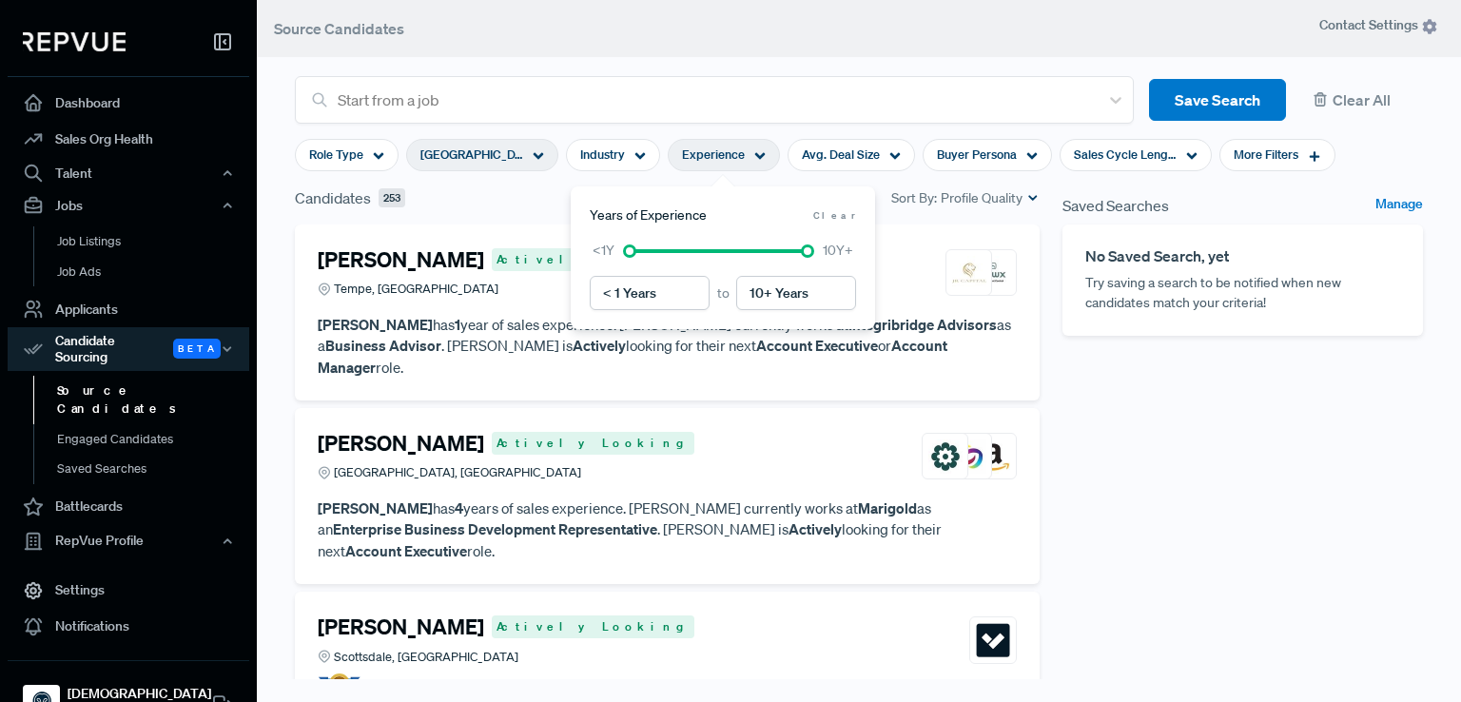
drag, startPoint x: 814, startPoint y: 253, endPoint x: 799, endPoint y: 257, distance: 15.7
click at [799, 257] on div "<1Y 10Y+" at bounding box center [723, 251] width 266 height 20
drag, startPoint x: 802, startPoint y: 255, endPoint x: 792, endPoint y: 256, distance: 9.6
click at [792, 256] on div at bounding box center [719, 250] width 178 height 13
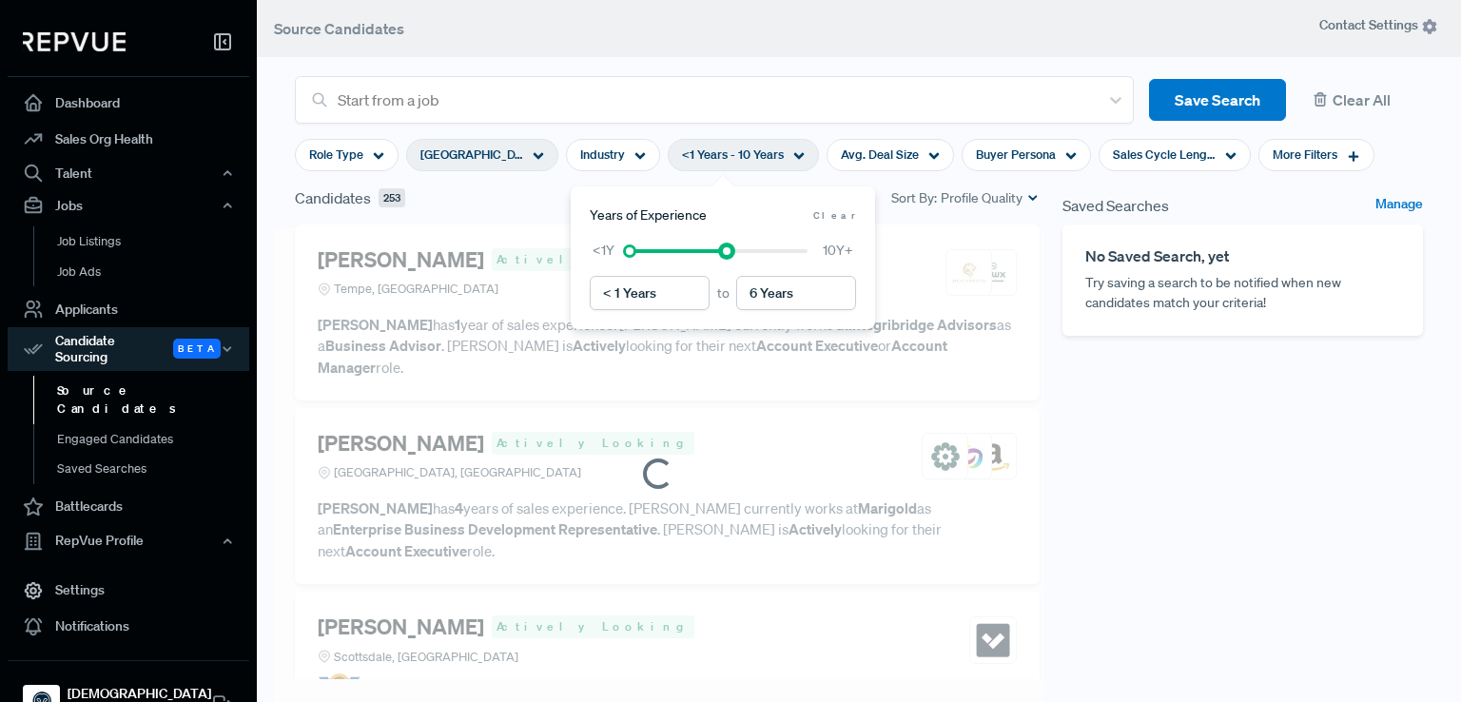
type input "5 Years"
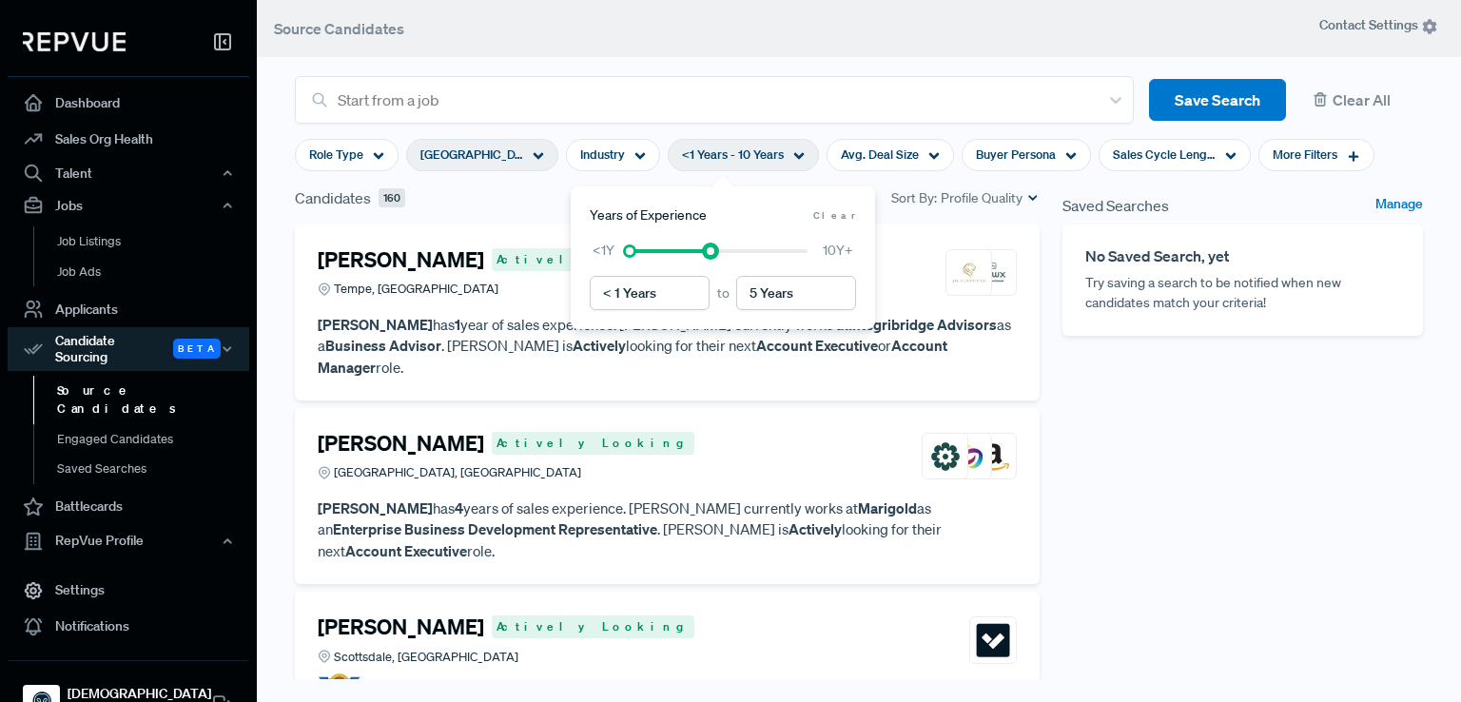
drag, startPoint x: 790, startPoint y: 254, endPoint x: 707, endPoint y: 261, distance: 83.0
click at [707, 261] on div "< 1 Years to 5 Years <1Y 10Y+" at bounding box center [723, 275] width 266 height 69
click at [1285, 438] on div "Saved Searches Manage No Saved Search, yet Try saving a search to be notified w…" at bounding box center [1242, 473] width 383 height 574
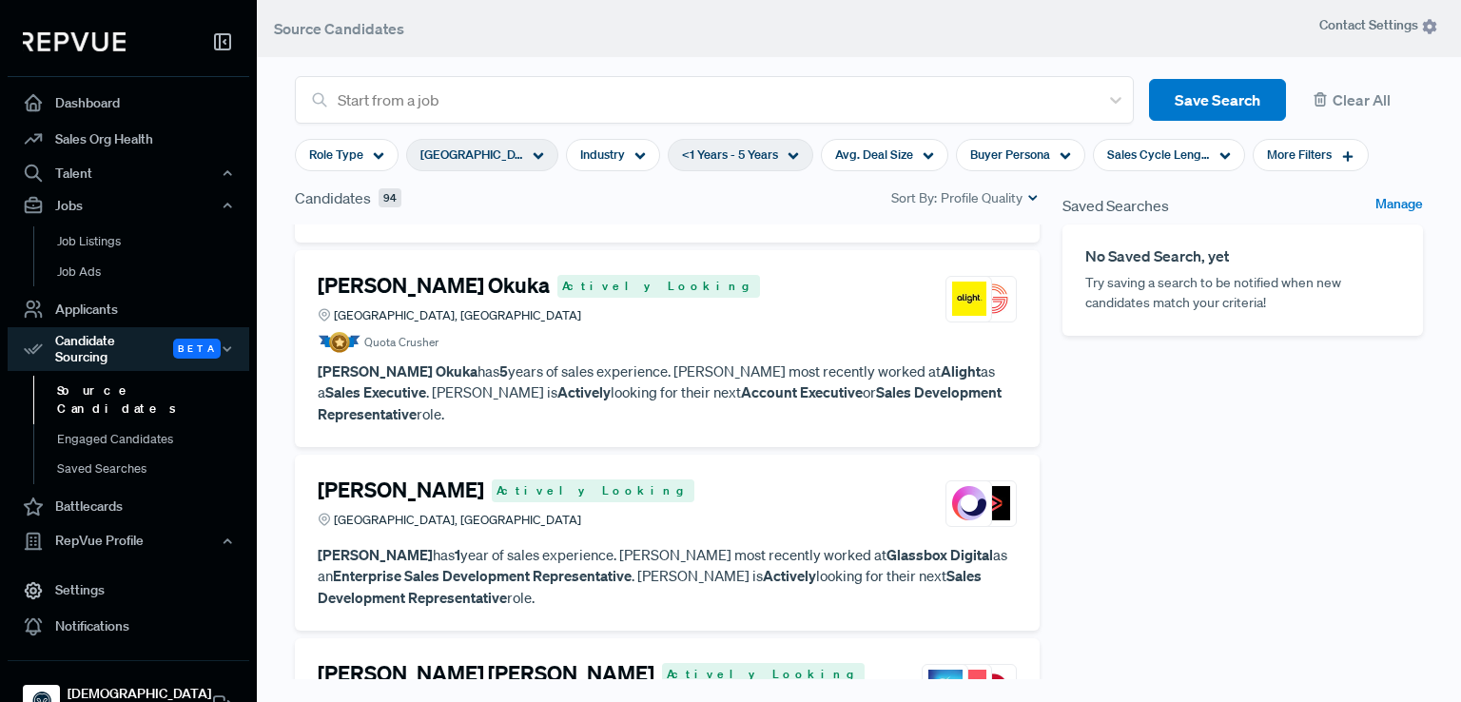
scroll to position [871, 0]
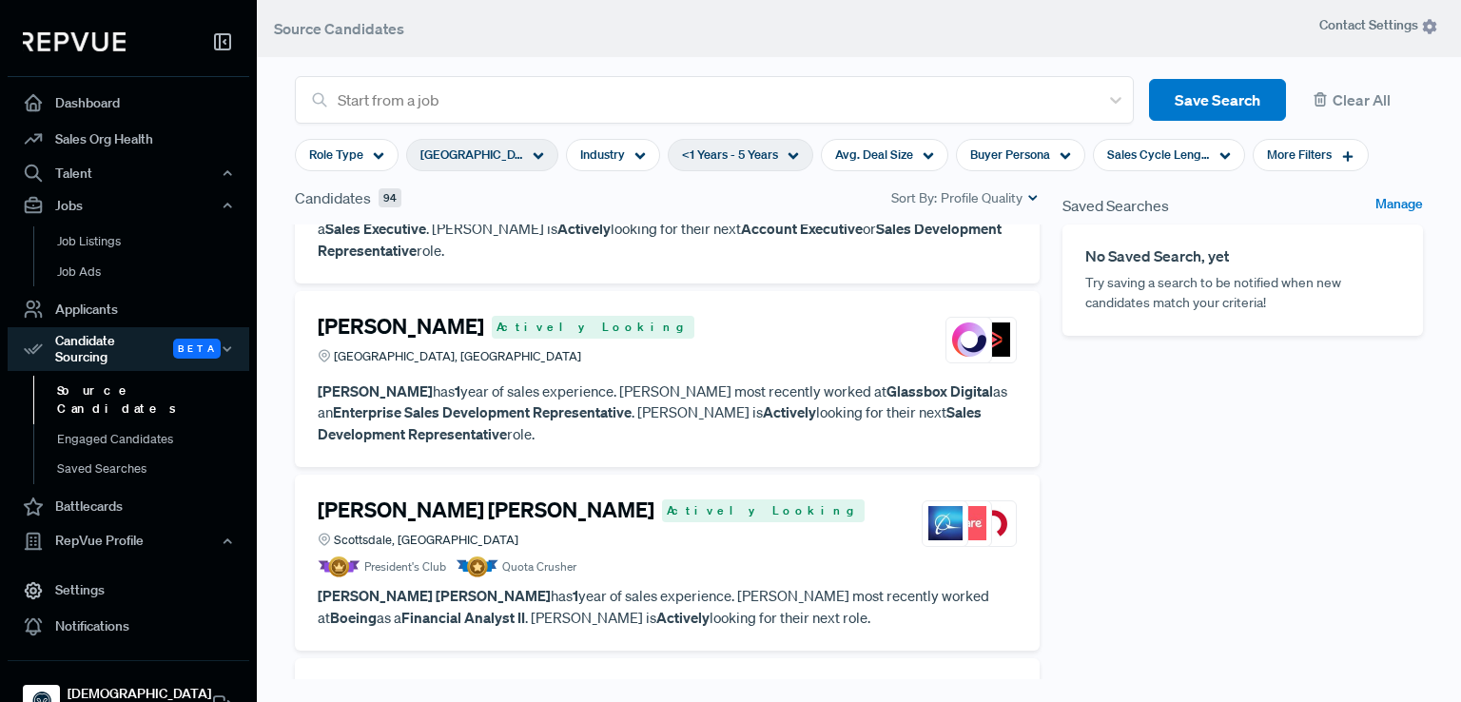
click at [786, 390] on p "[PERSON_NAME] has 1 year of sales experience. [PERSON_NAME] most recently worke…" at bounding box center [667, 412] width 699 height 65
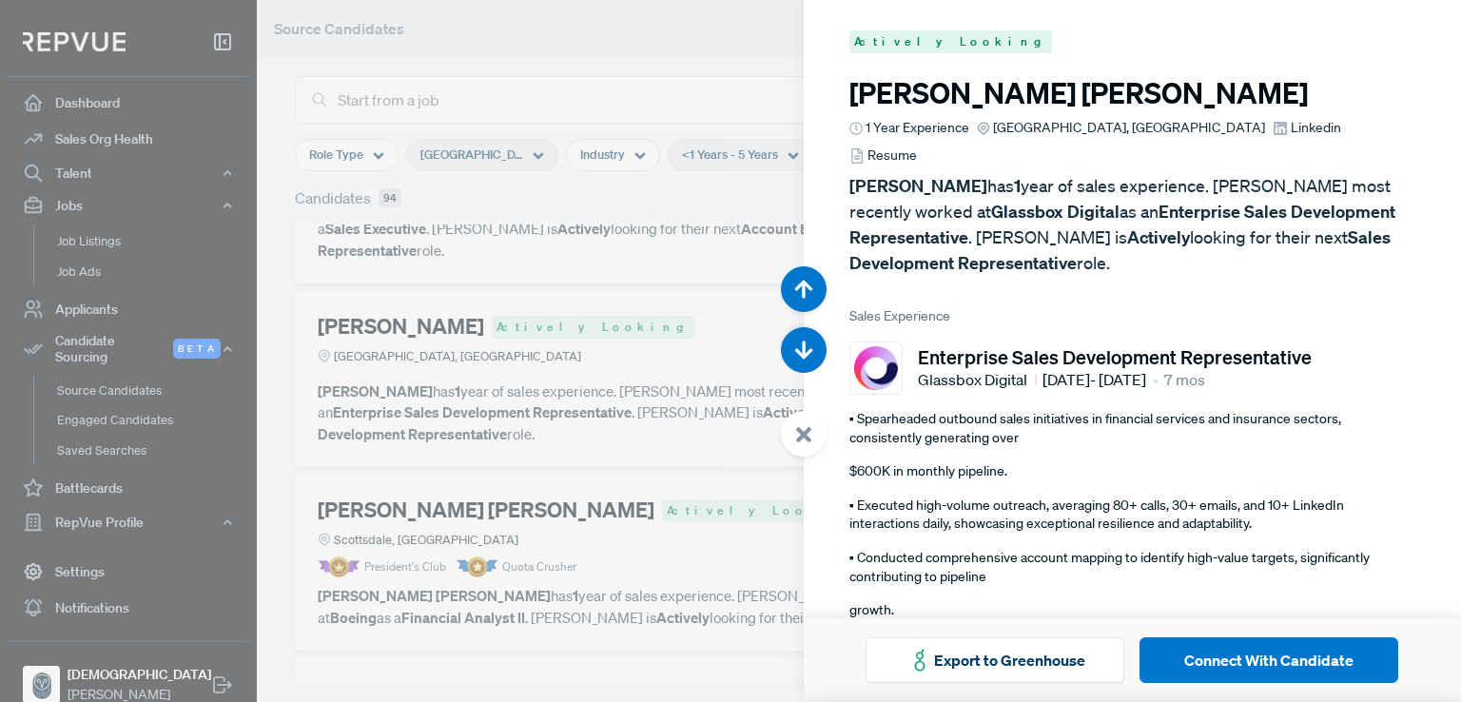
click at [1291, 125] on span "Linkedin" at bounding box center [1316, 128] width 50 height 20
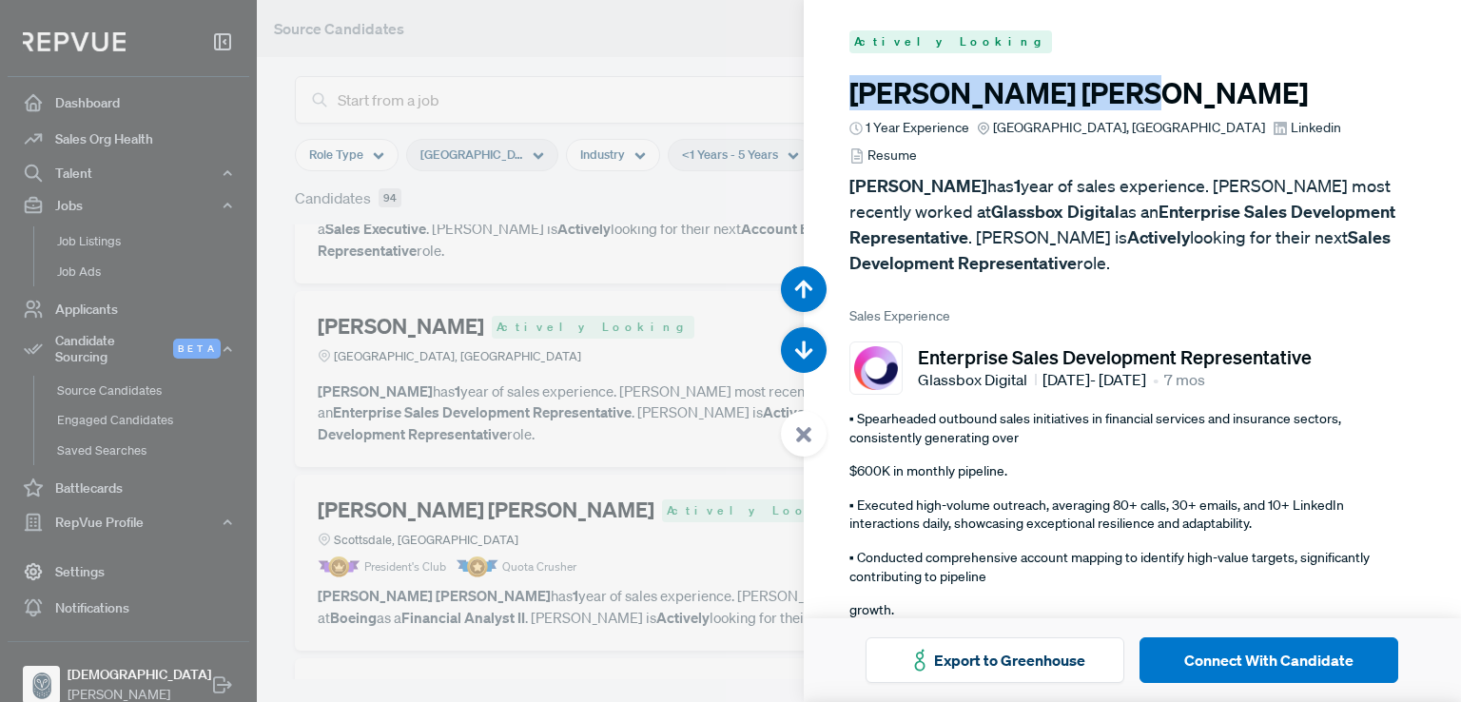
drag, startPoint x: 1049, startPoint y: 99, endPoint x: 846, endPoint y: 94, distance: 203.6
copy h3 "[PERSON_NAME]"
